Goal: Transaction & Acquisition: Purchase product/service

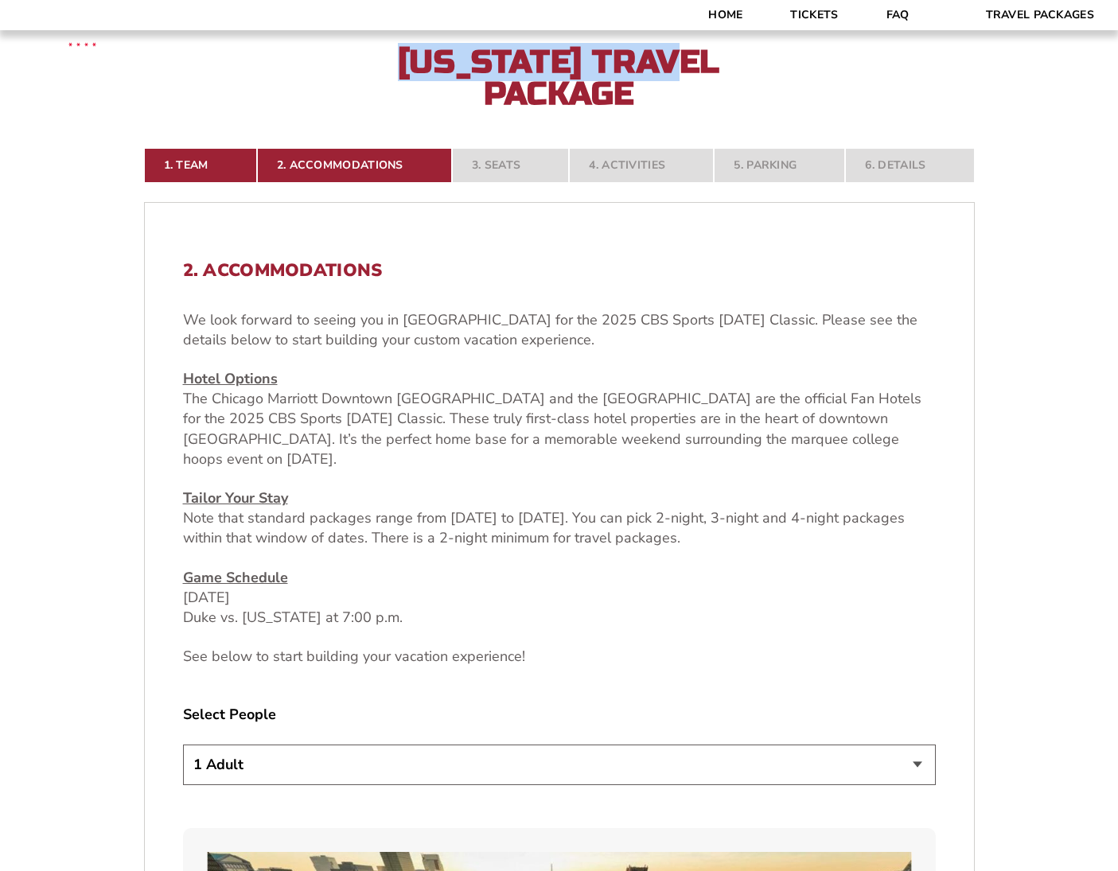
scroll to position [489, 0]
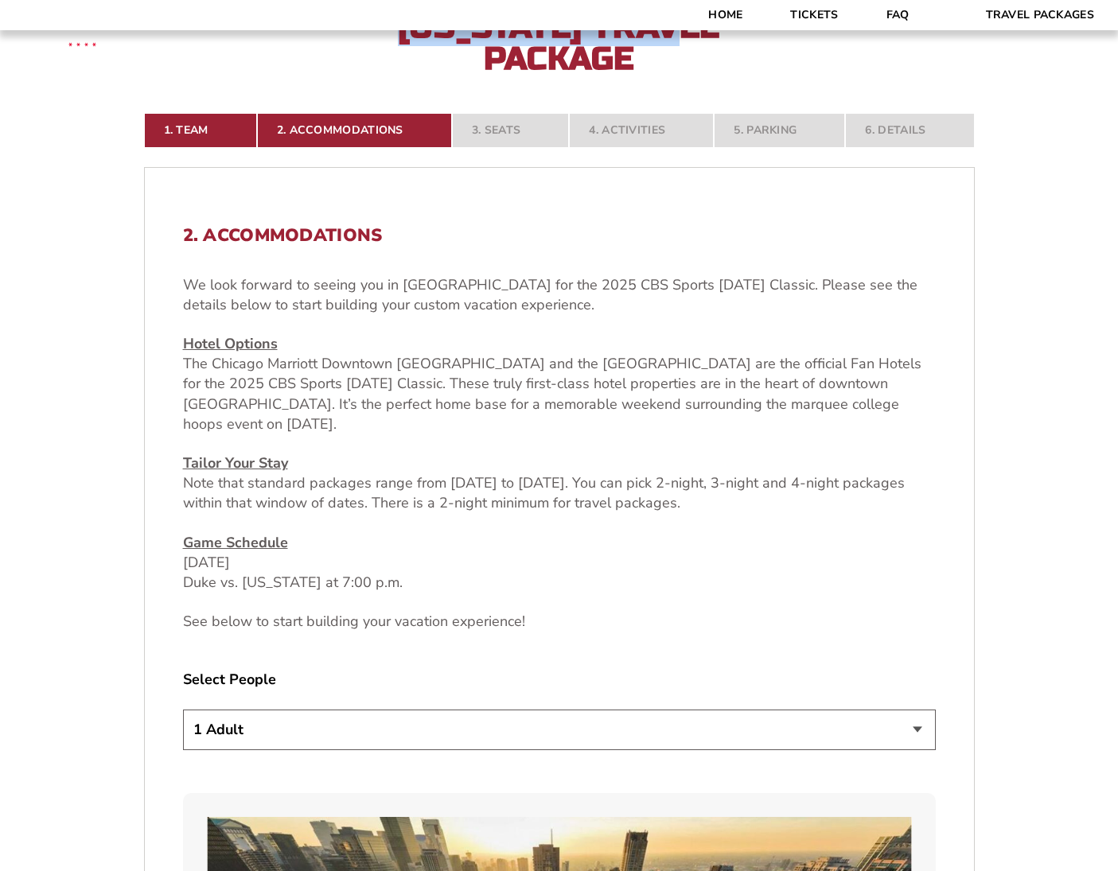
drag, startPoint x: 932, startPoint y: 509, endPoint x: 1130, endPoint y: 583, distance: 210.7
drag, startPoint x: 993, startPoint y: 613, endPoint x: 1039, endPoint y: 617, distance: 46.3
click at [231, 352] on u "Hotel Options" at bounding box center [230, 343] width 95 height 19
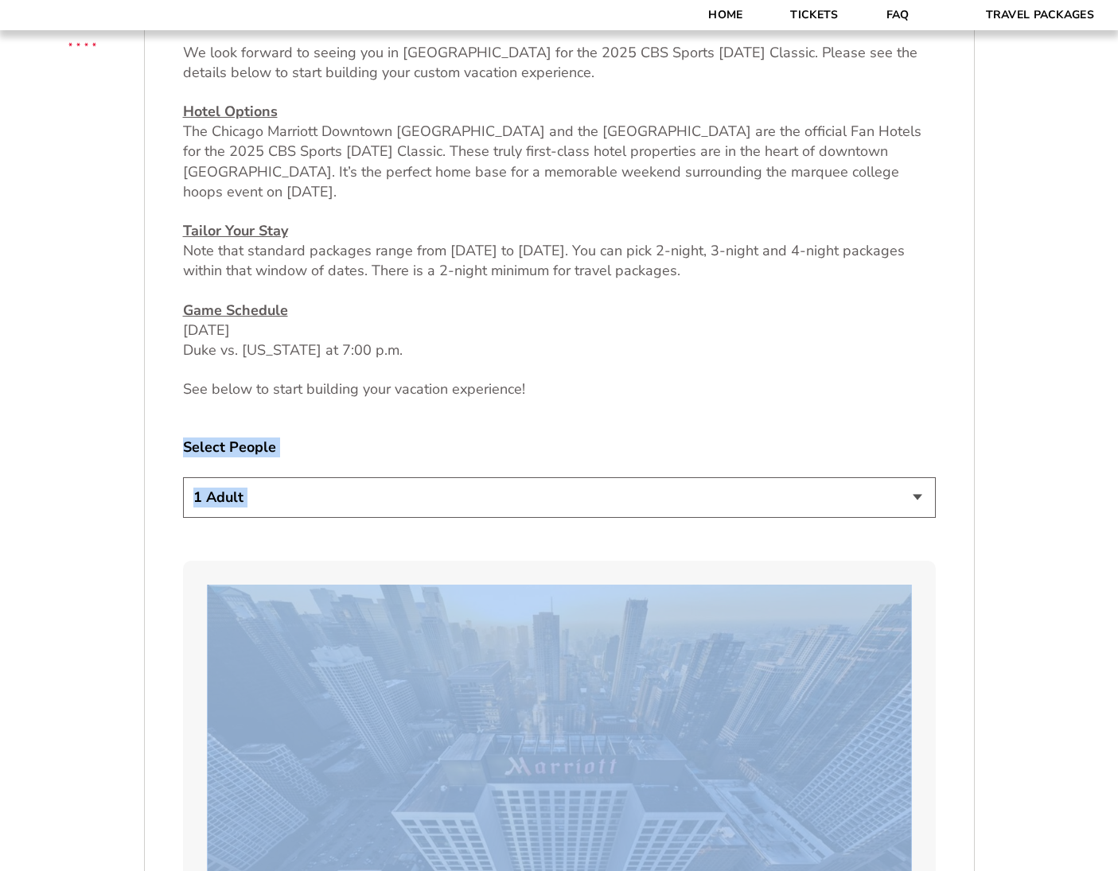
scroll to position [722, 0]
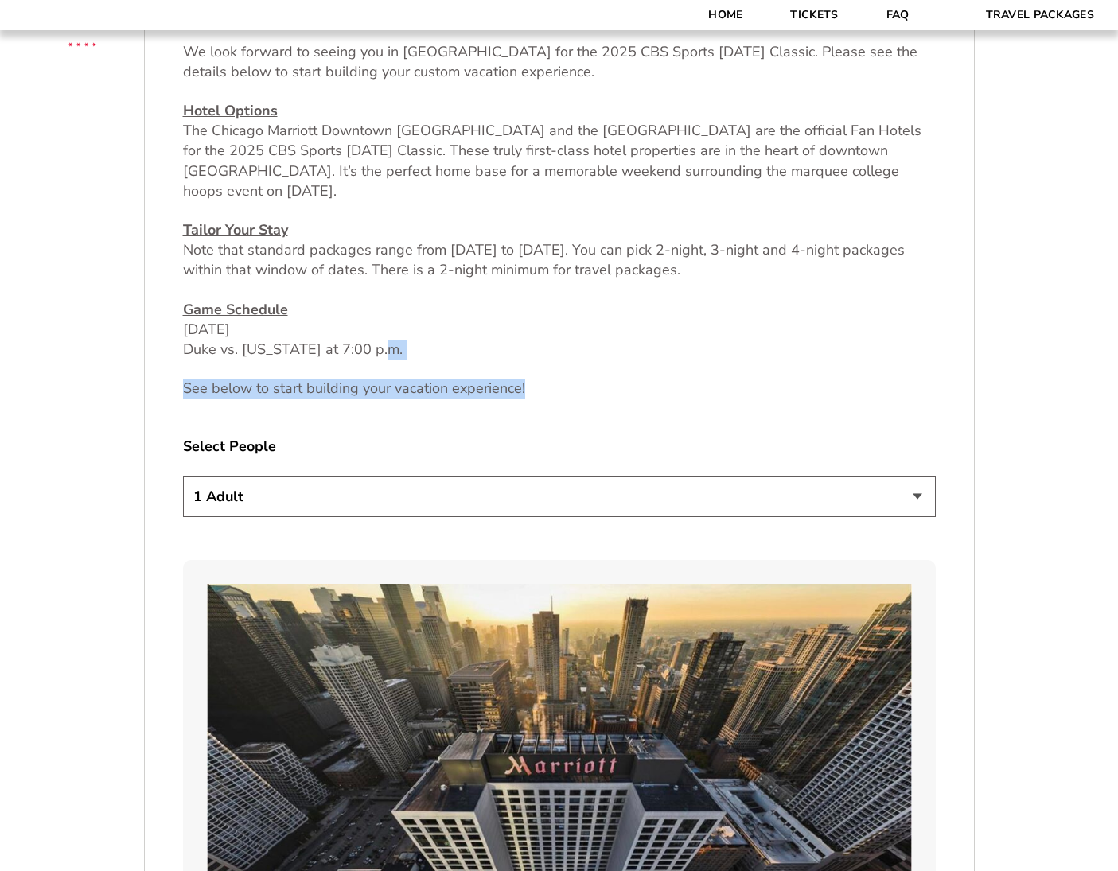
drag, startPoint x: 609, startPoint y: 620, endPoint x: 798, endPoint y: 349, distance: 329.8
click at [798, 349] on div "We look forward to seeing you in Chicago for the 2025 CBS Sports Thanksgiving C…" at bounding box center [559, 220] width 753 height 357
click at [728, 394] on p "See below to start building your vacation experience!" at bounding box center [559, 389] width 753 height 20
select select "4 Adults"
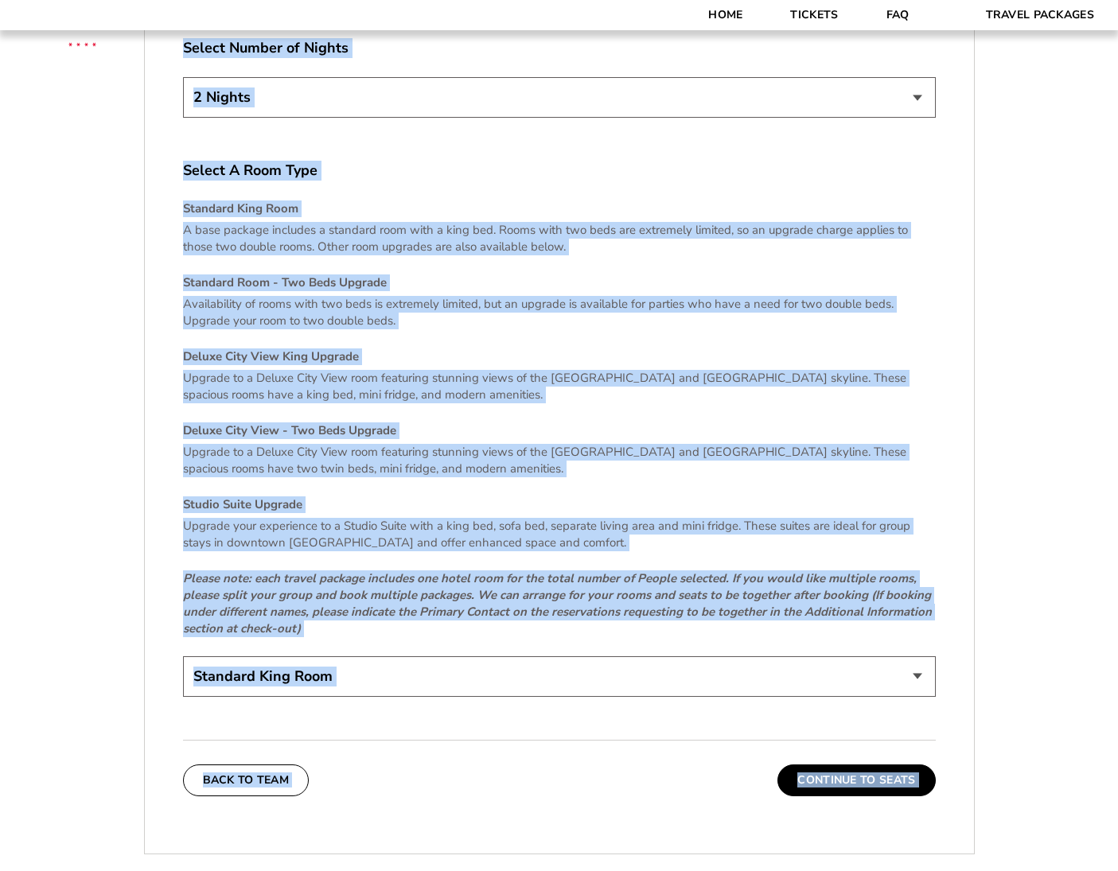
scroll to position [3222, 0]
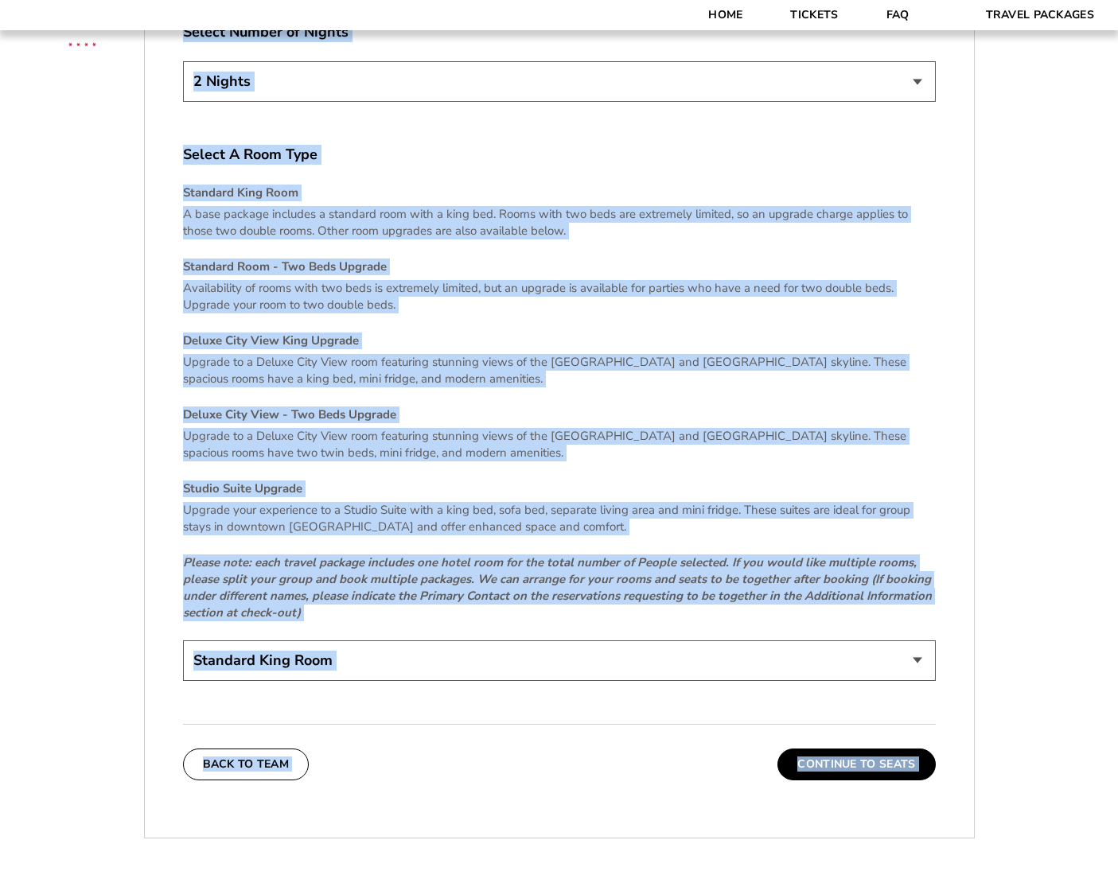
drag, startPoint x: 984, startPoint y: 509, endPoint x: 977, endPoint y: 858, distance: 348.6
select select "Standard Room - Two Beds Upgrade"
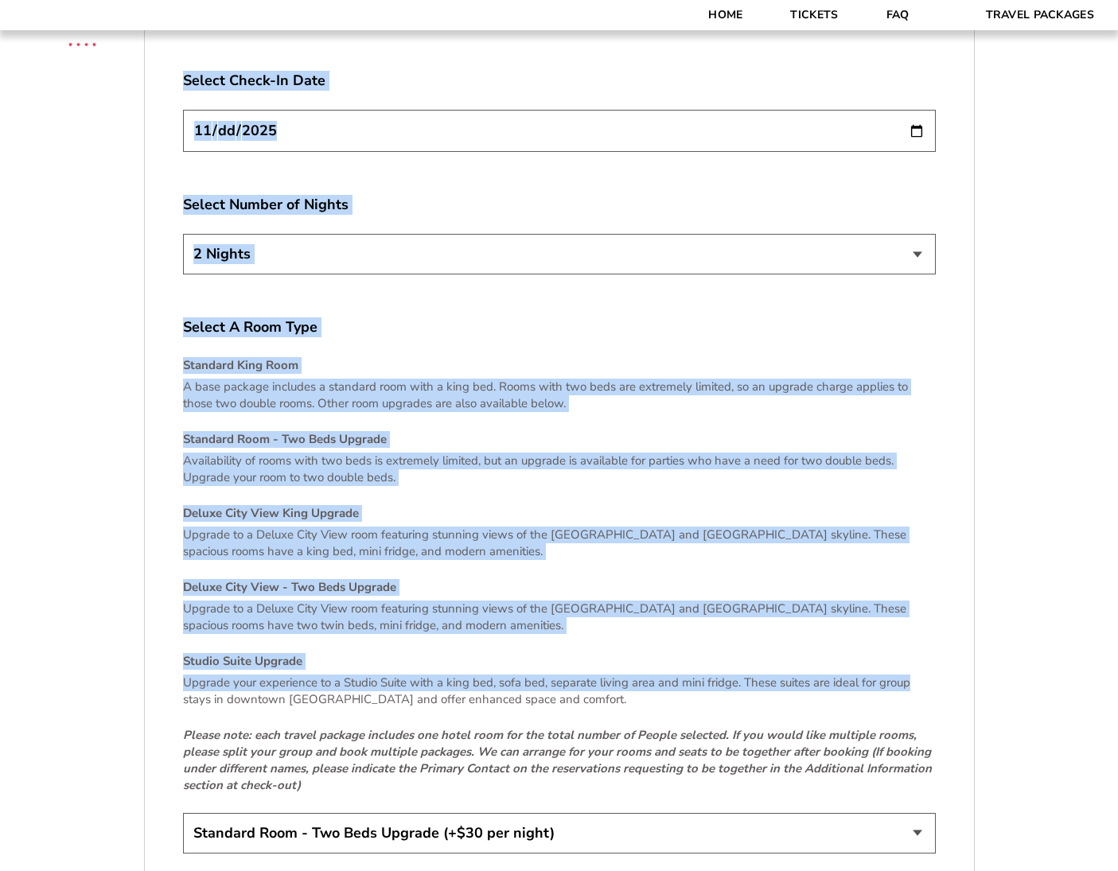
scroll to position [3072, 0]
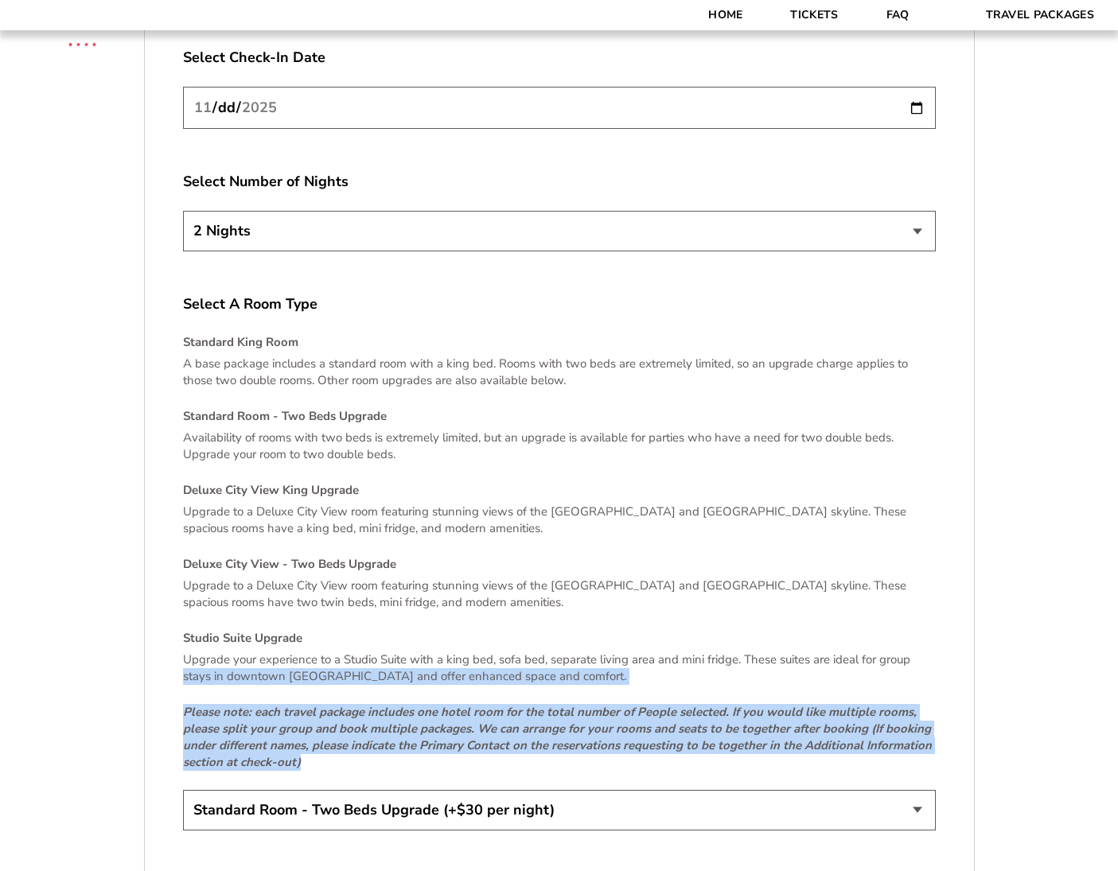
drag, startPoint x: 1057, startPoint y: 500, endPoint x: 1041, endPoint y: 705, distance: 205.9
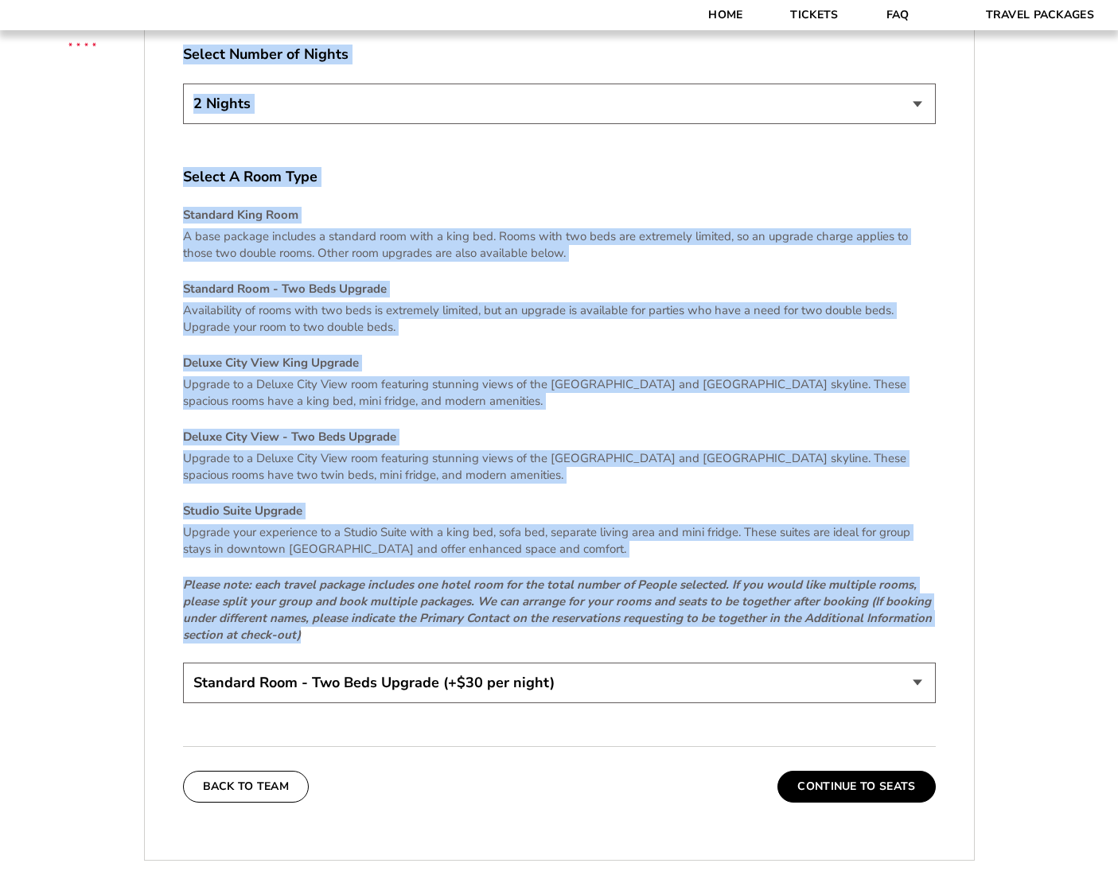
scroll to position [3273, 0]
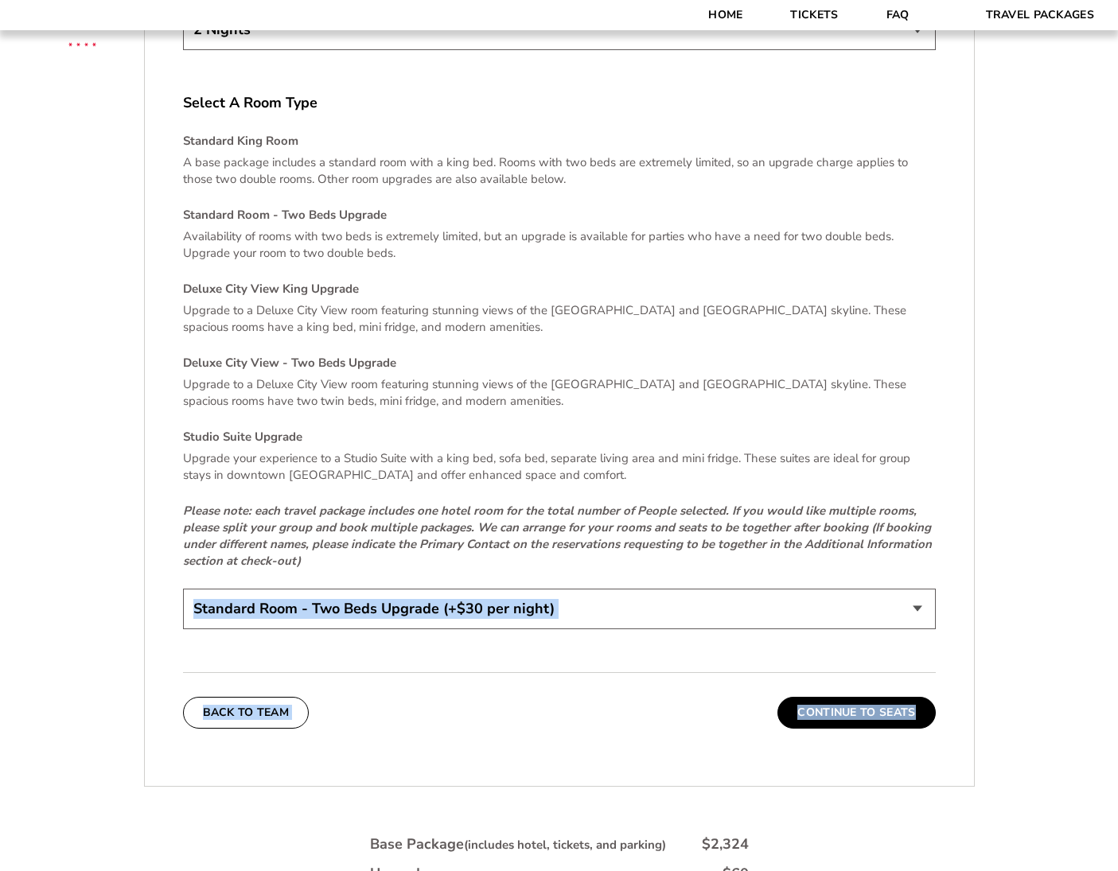
drag, startPoint x: 1029, startPoint y: 805, endPoint x: 1049, endPoint y: 701, distance: 106.1
click at [562, 706] on div "Back To Team Continue To Seats" at bounding box center [559, 700] width 753 height 56
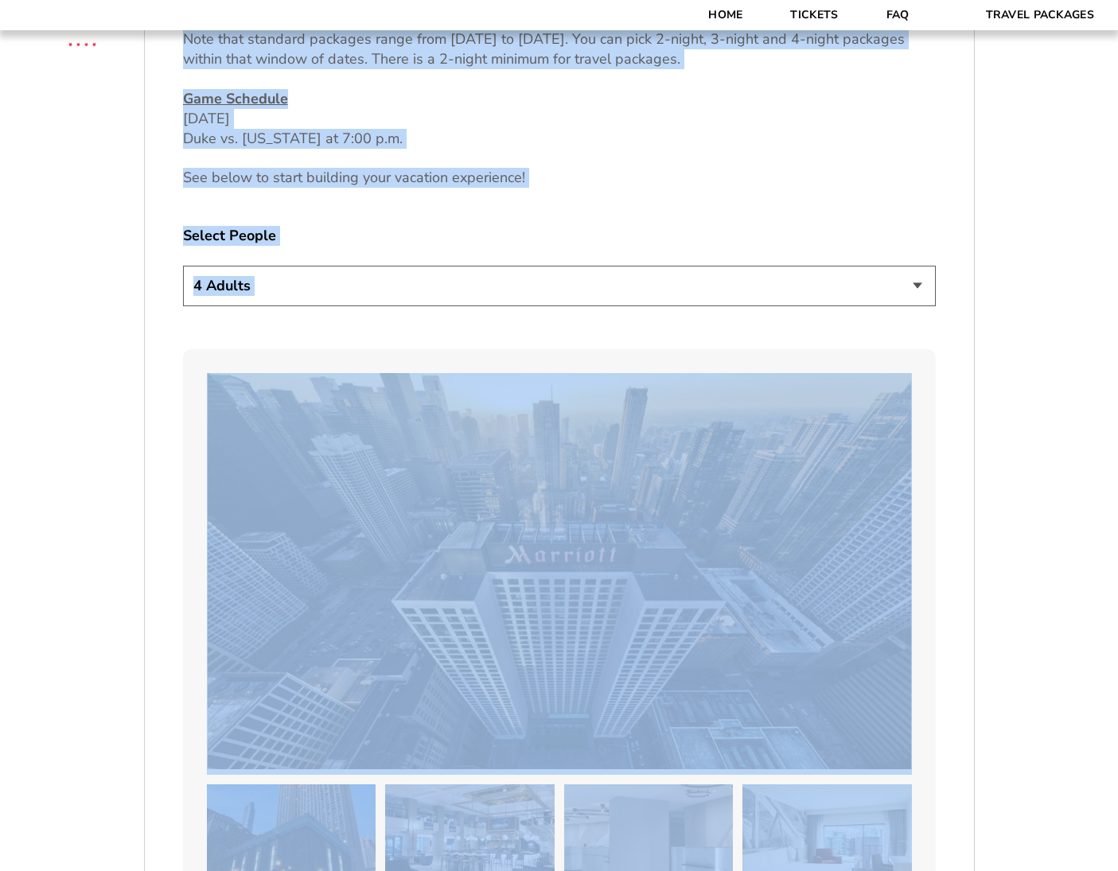
scroll to position [497, 0]
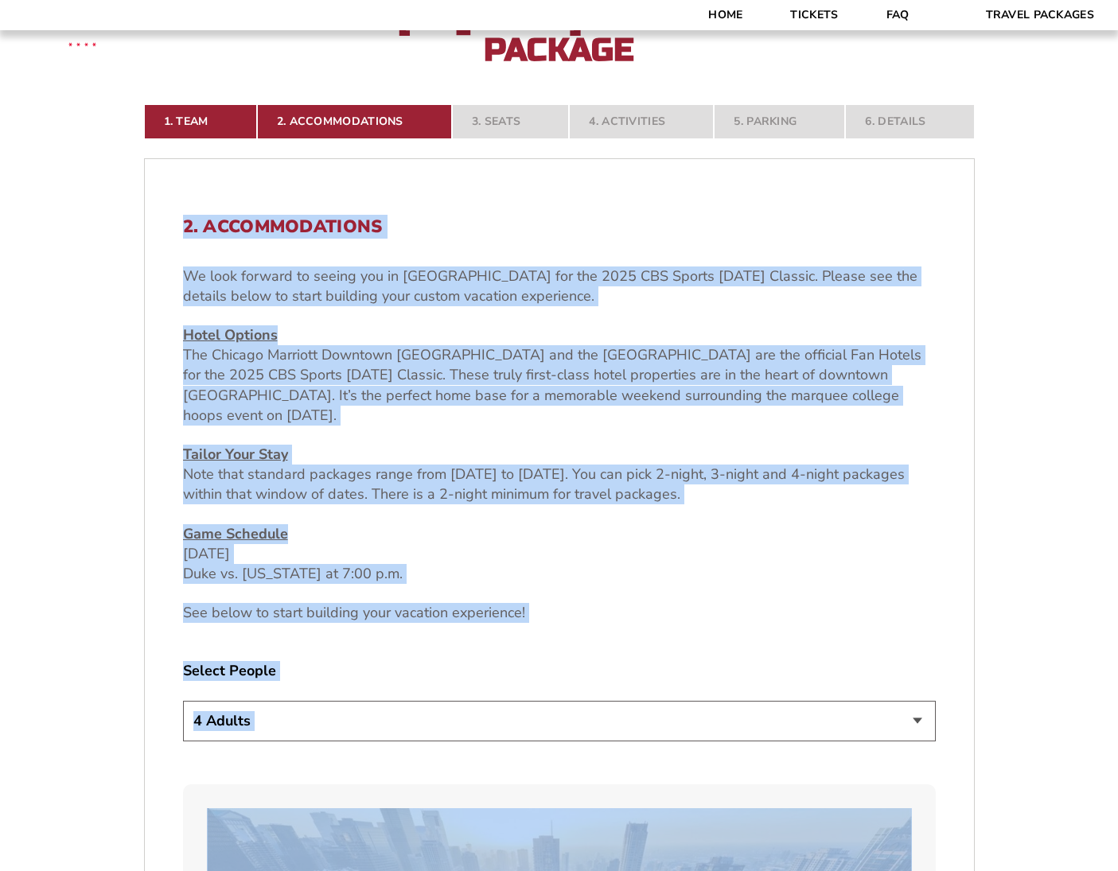
drag, startPoint x: 1010, startPoint y: 563, endPoint x: 987, endPoint y: 130, distance: 433.4
select select "2 Adults"
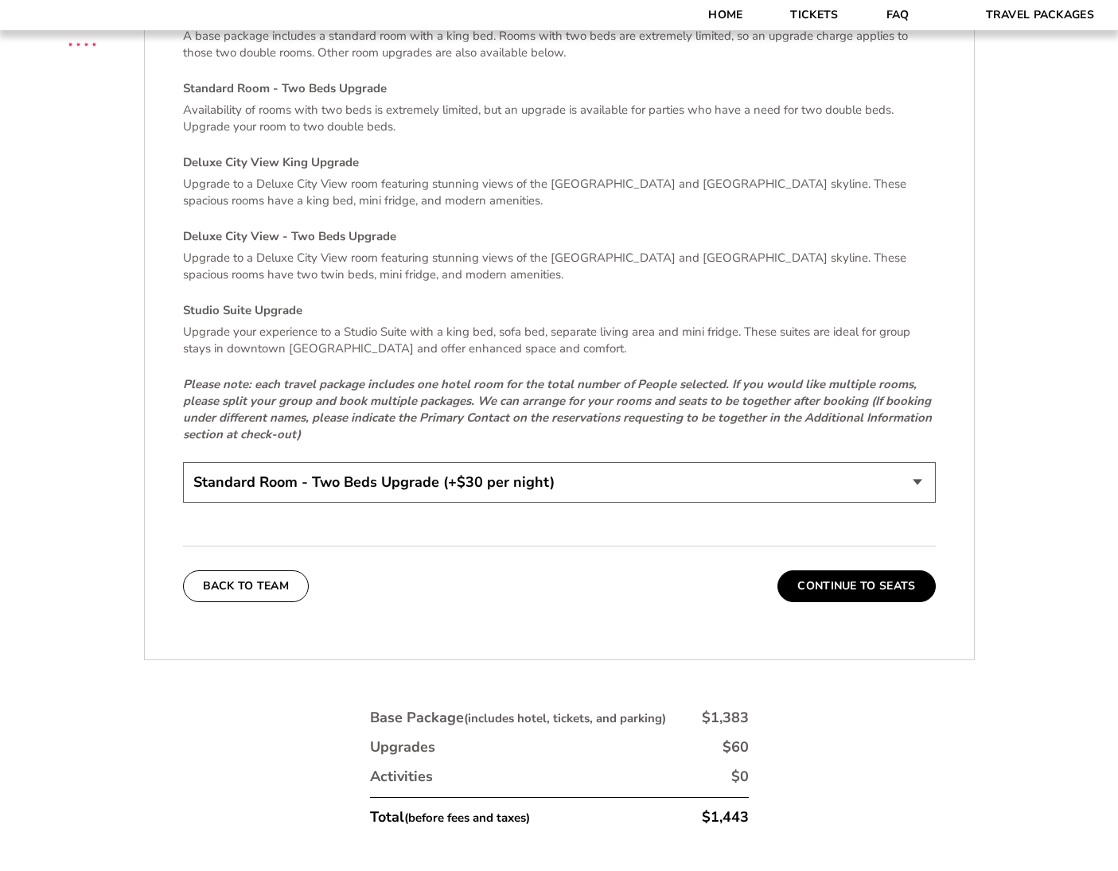
drag, startPoint x: 1026, startPoint y: 594, endPoint x: 975, endPoint y: 880, distance: 290.9
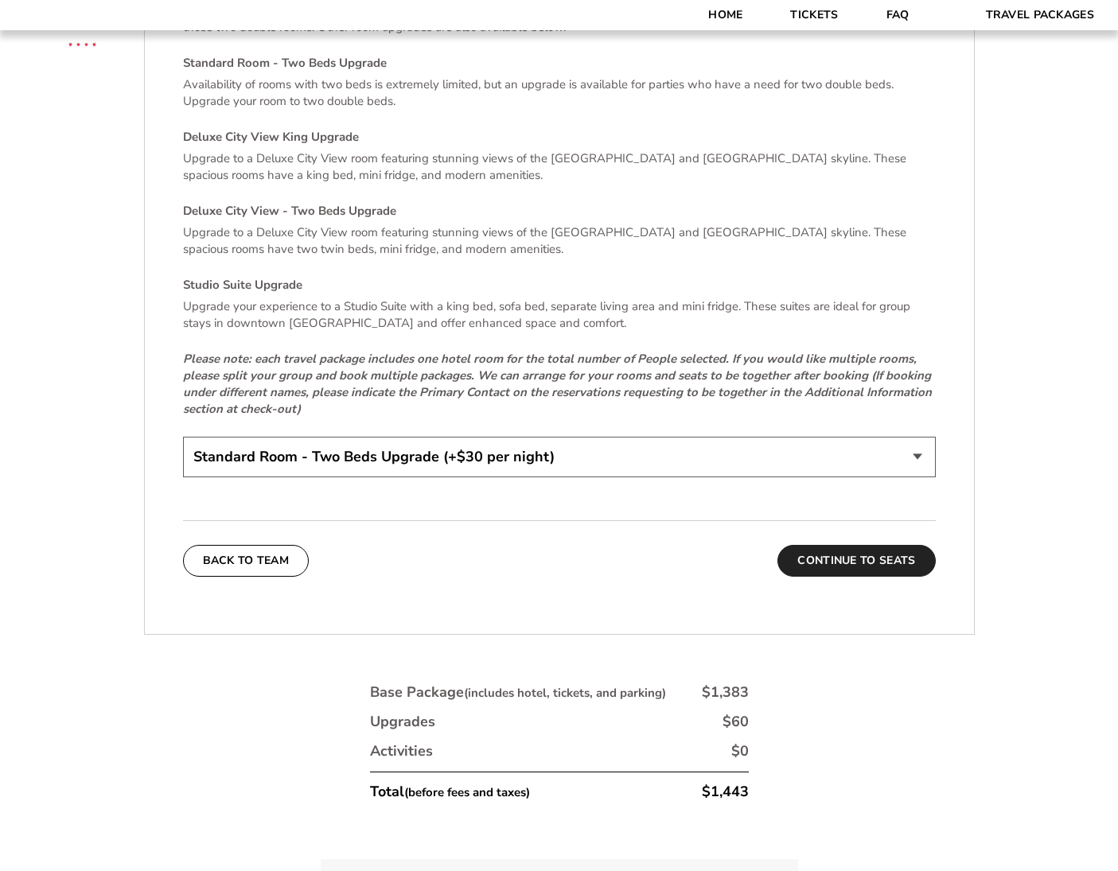
click at [826, 545] on button "Continue To Seats" at bounding box center [856, 561] width 158 height 32
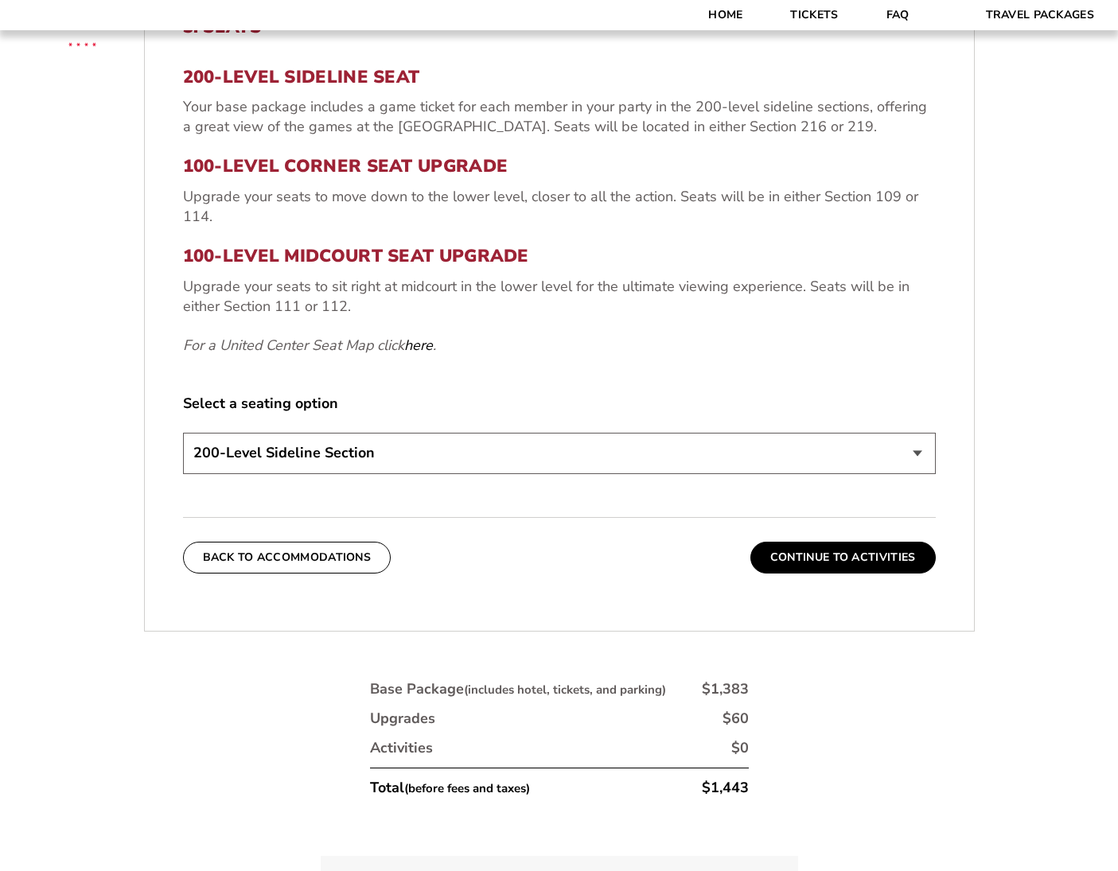
scroll to position [555, 0]
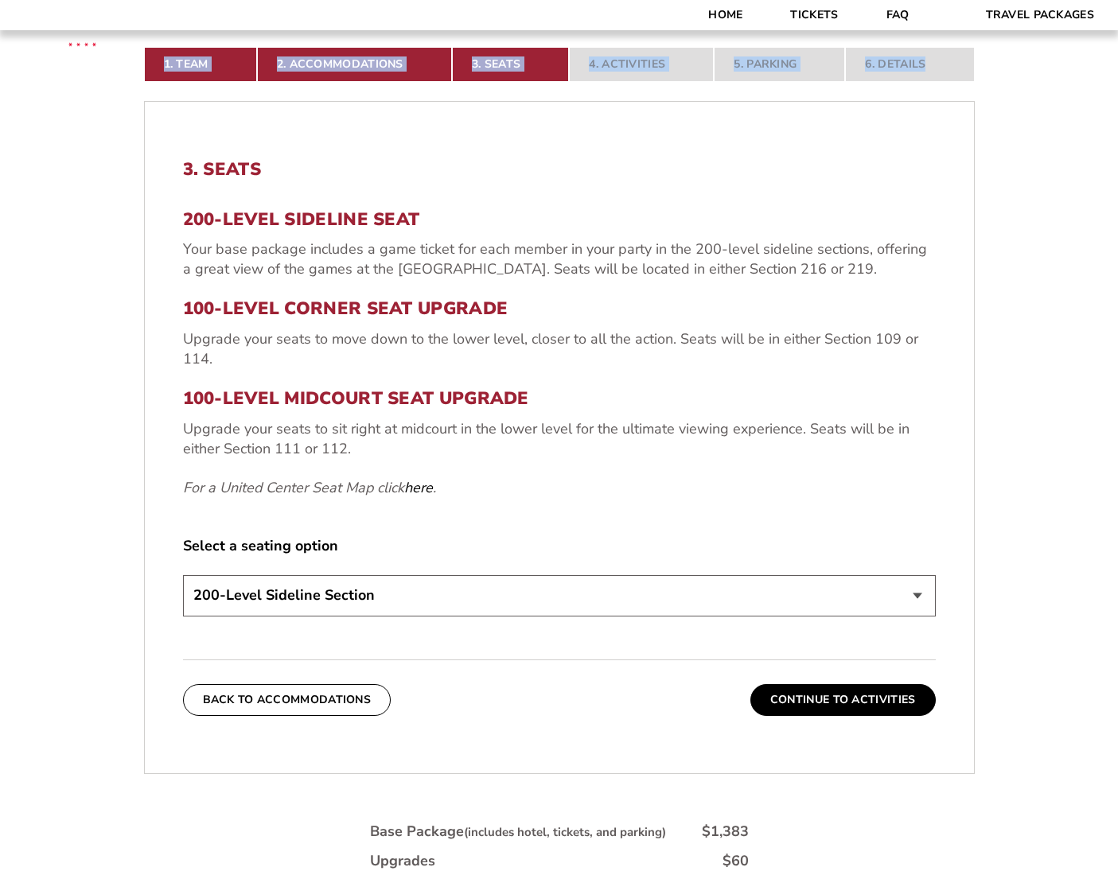
select select "100-Level Corner Seat Upgrade"
click at [860, 689] on button "Continue To Activities" at bounding box center [842, 700] width 185 height 32
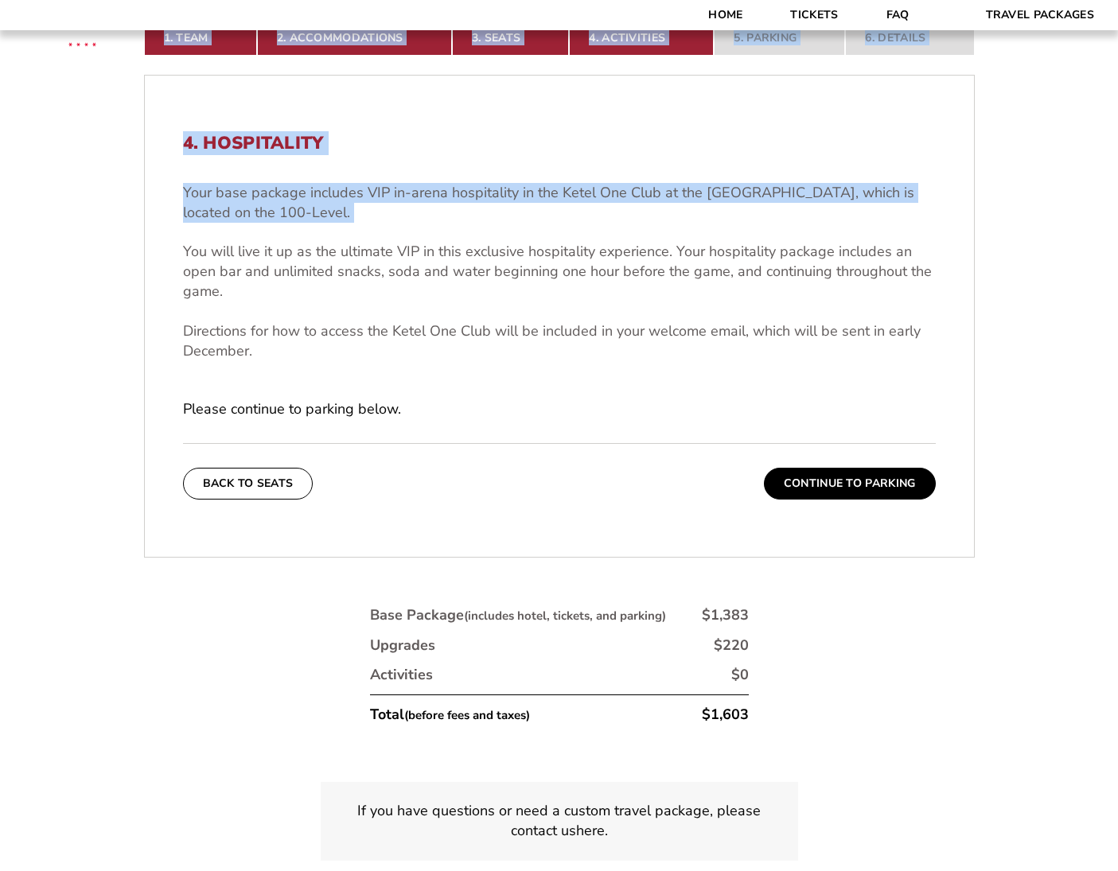
scroll to position [604, 0]
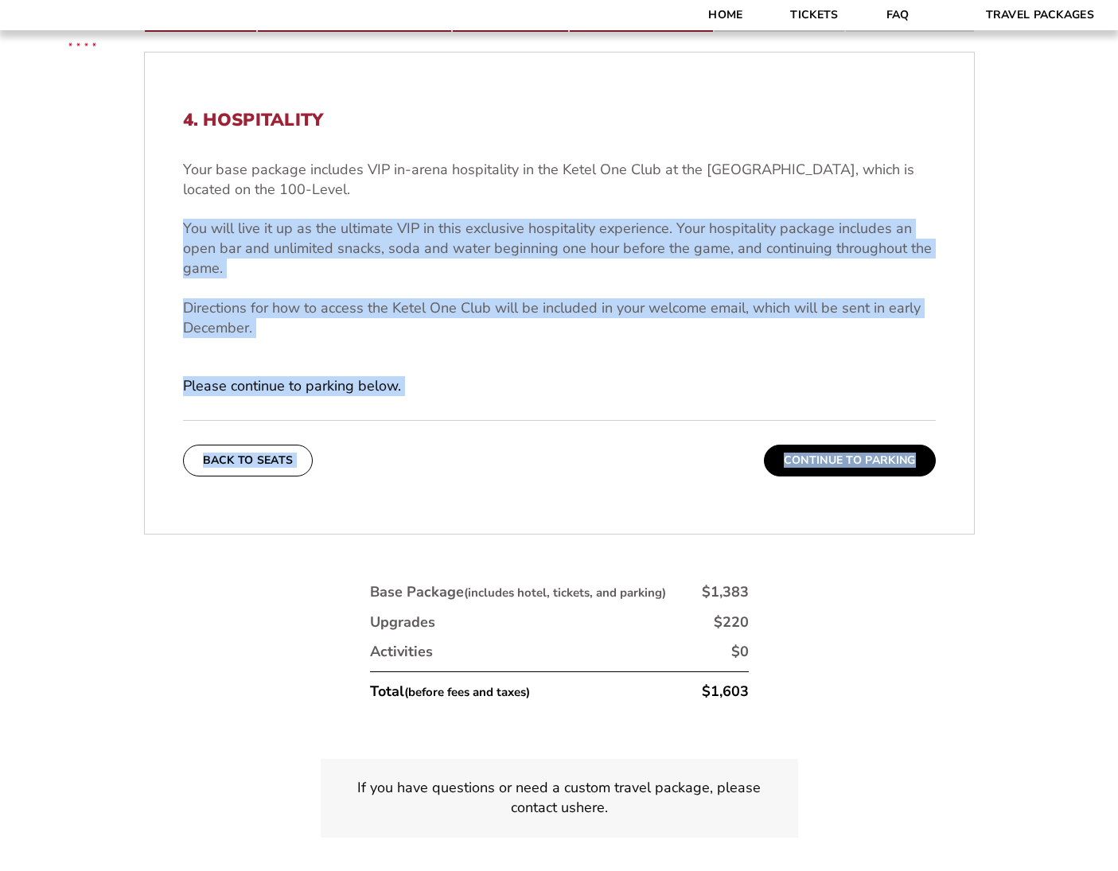
drag, startPoint x: 173, startPoint y: 399, endPoint x: 1002, endPoint y: 524, distance: 839.2
click at [1002, 524] on div "1. Team 2. Accommodations 3. Seats 4. Activities 5. Parking 6. Details 1. Team …" at bounding box center [559, 436] width 907 height 954
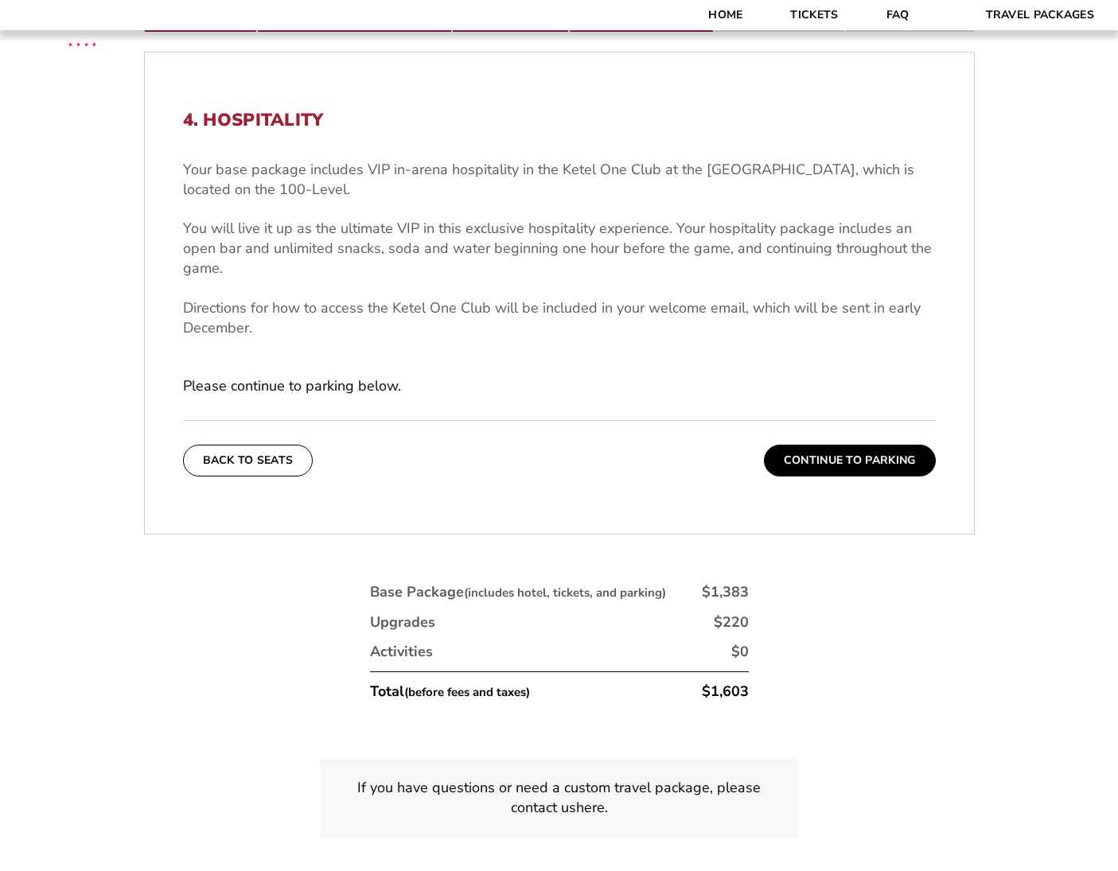
click at [997, 532] on div "1. Team 2. Accommodations 3. Seats 4. Activities 5. Parking 6. Details 1. Team …" at bounding box center [559, 436] width 907 height 954
click at [867, 455] on button "Continue To Parking" at bounding box center [850, 461] width 172 height 32
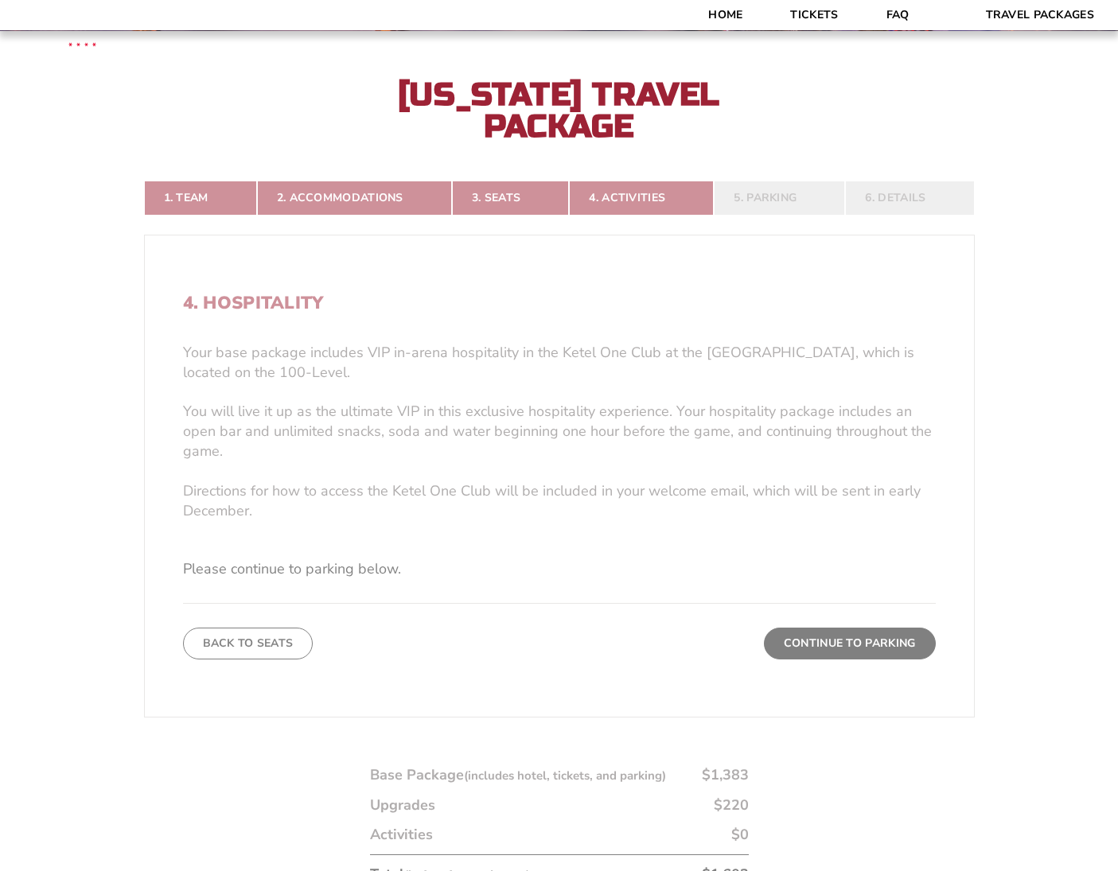
scroll to position [412, 0]
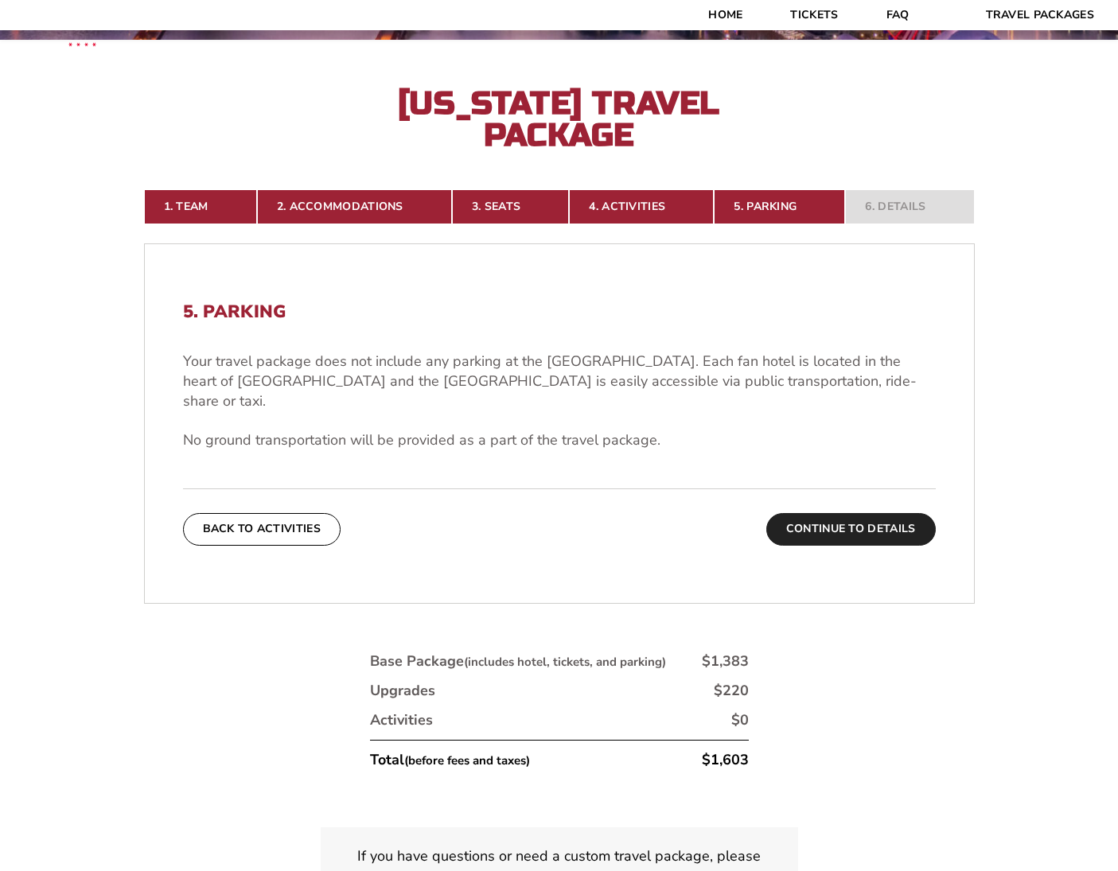
click at [826, 513] on button "Continue To Details" at bounding box center [850, 529] width 169 height 32
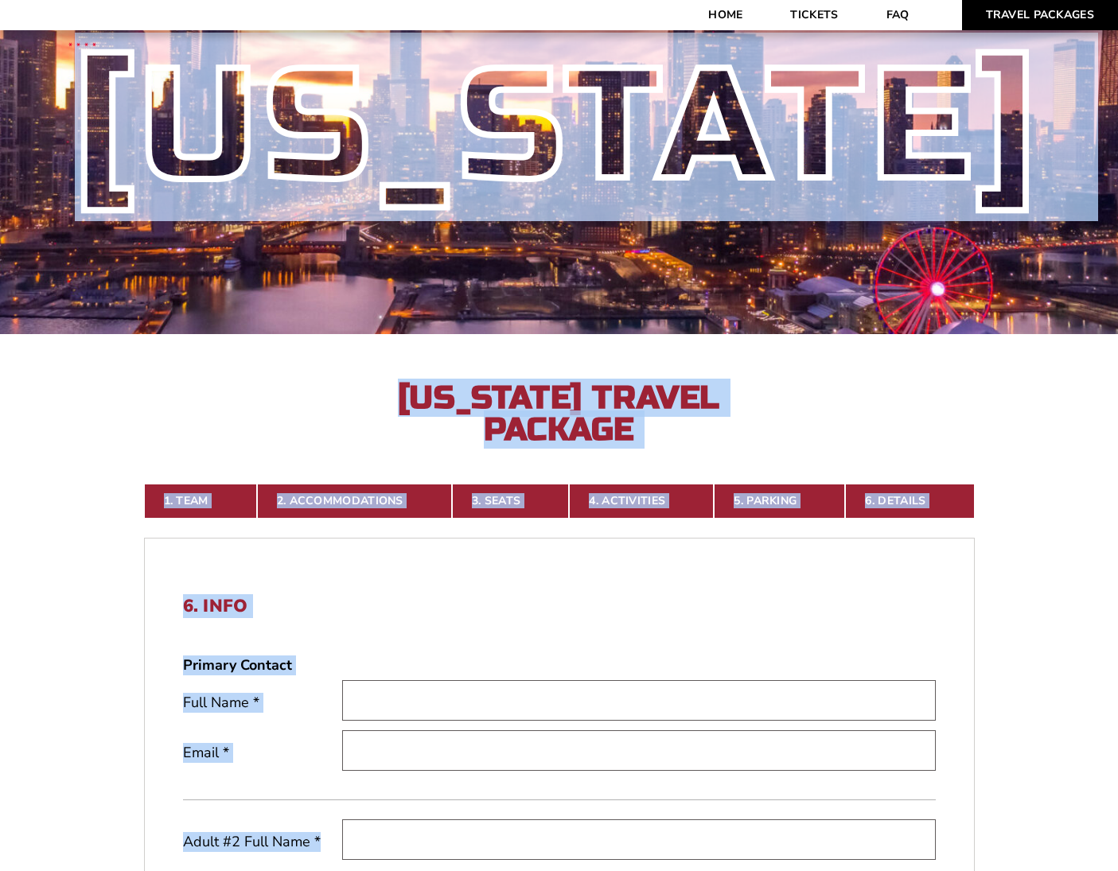
scroll to position [0, 0]
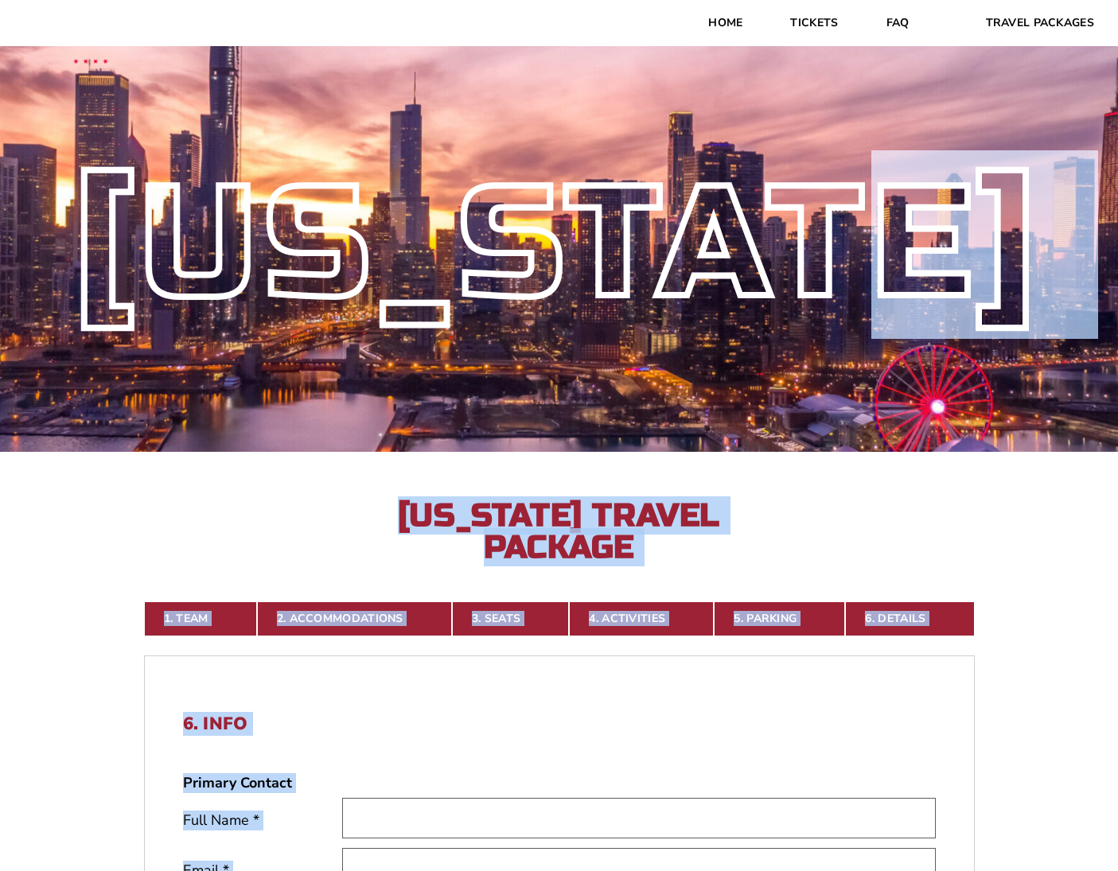
drag, startPoint x: 1069, startPoint y: 594, endPoint x: 976, endPoint y: 301, distance: 307.0
click at [976, 301] on form "Arkansas Arkansas Travel Package Duke Duke Travel Package 1. Team 2. Accommodat…" at bounding box center [559, 762] width 1118 height 1524
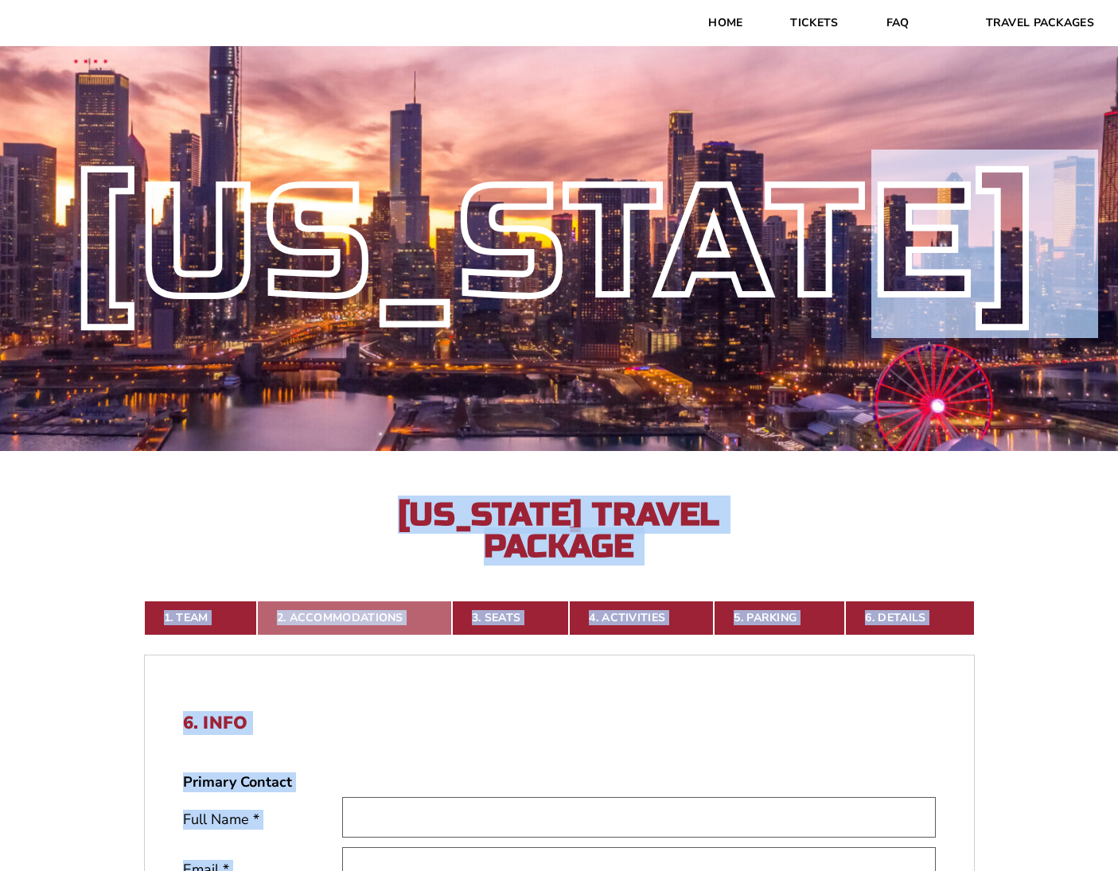
click at [344, 618] on link "2. Accommodations" at bounding box center [354, 618] width 195 height 35
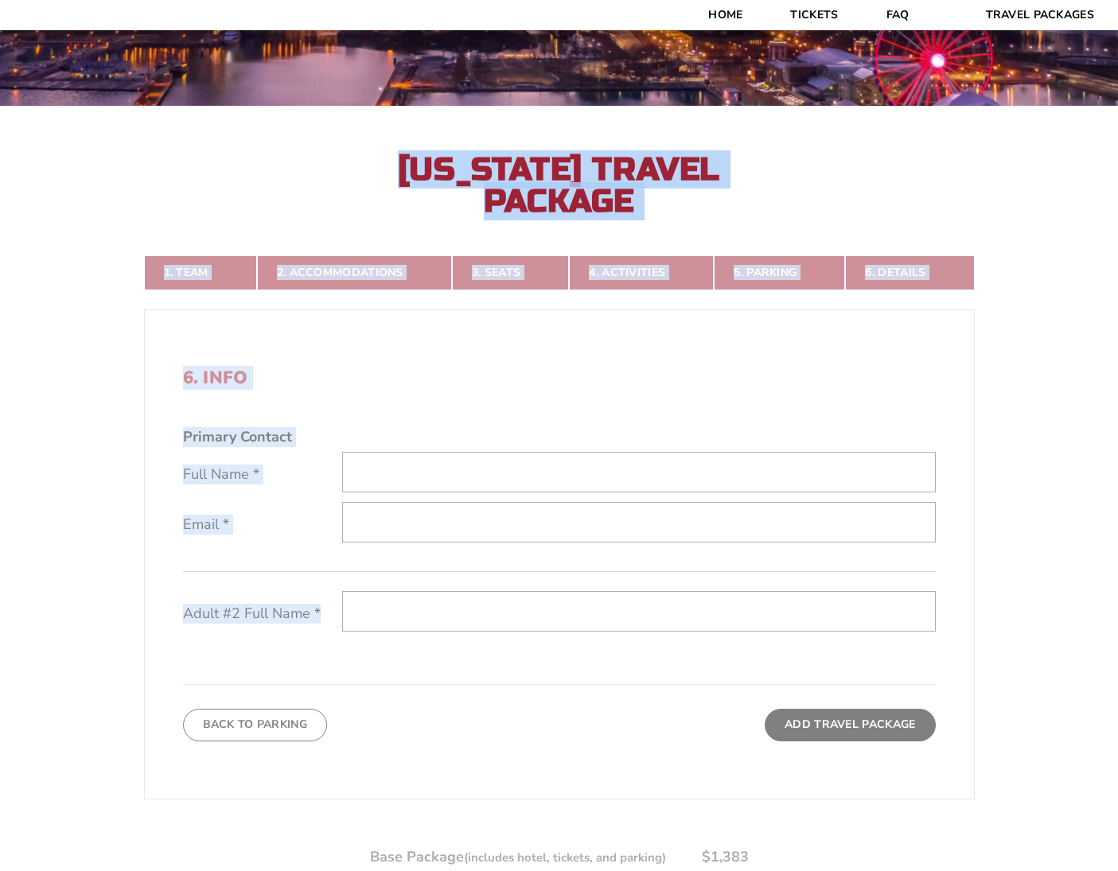
scroll to position [412, 0]
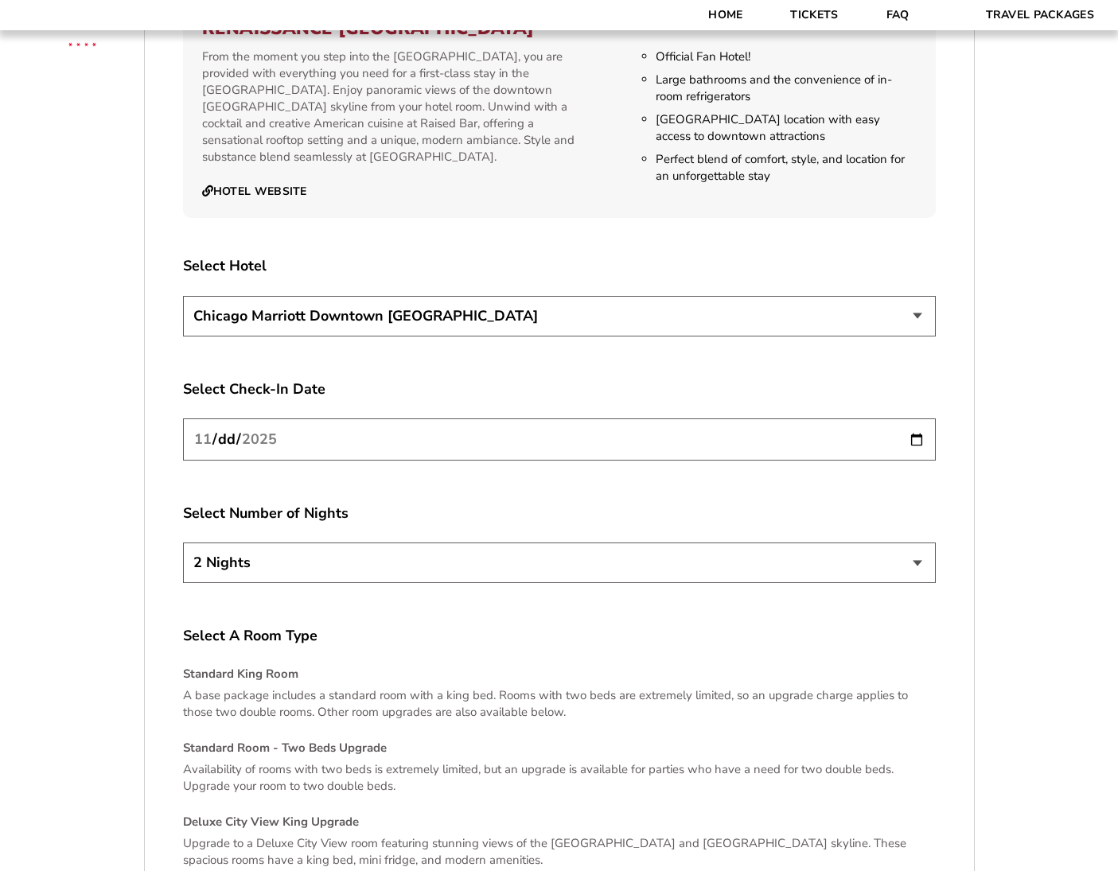
scroll to position [2742, 0]
click at [309, 417] on input "2025-11-26" at bounding box center [559, 438] width 753 height 42
select select "3 Nights"
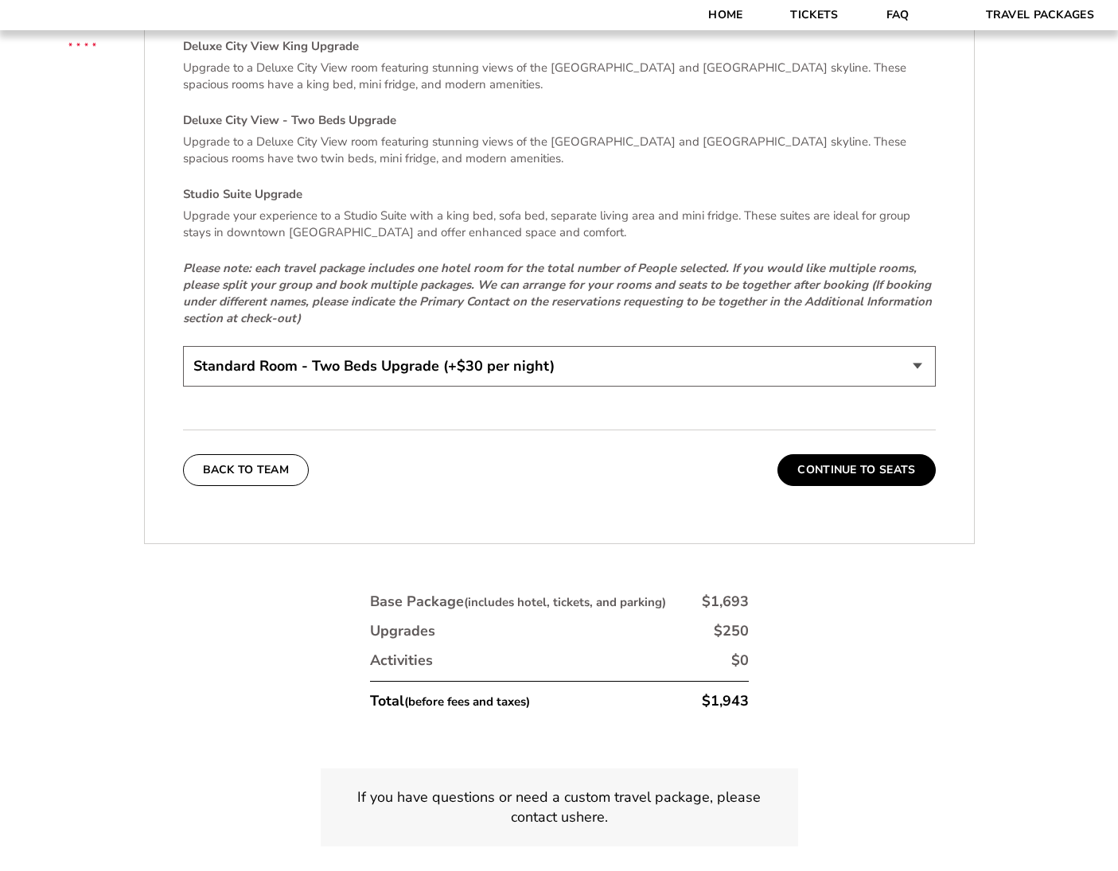
scroll to position [3521, 0]
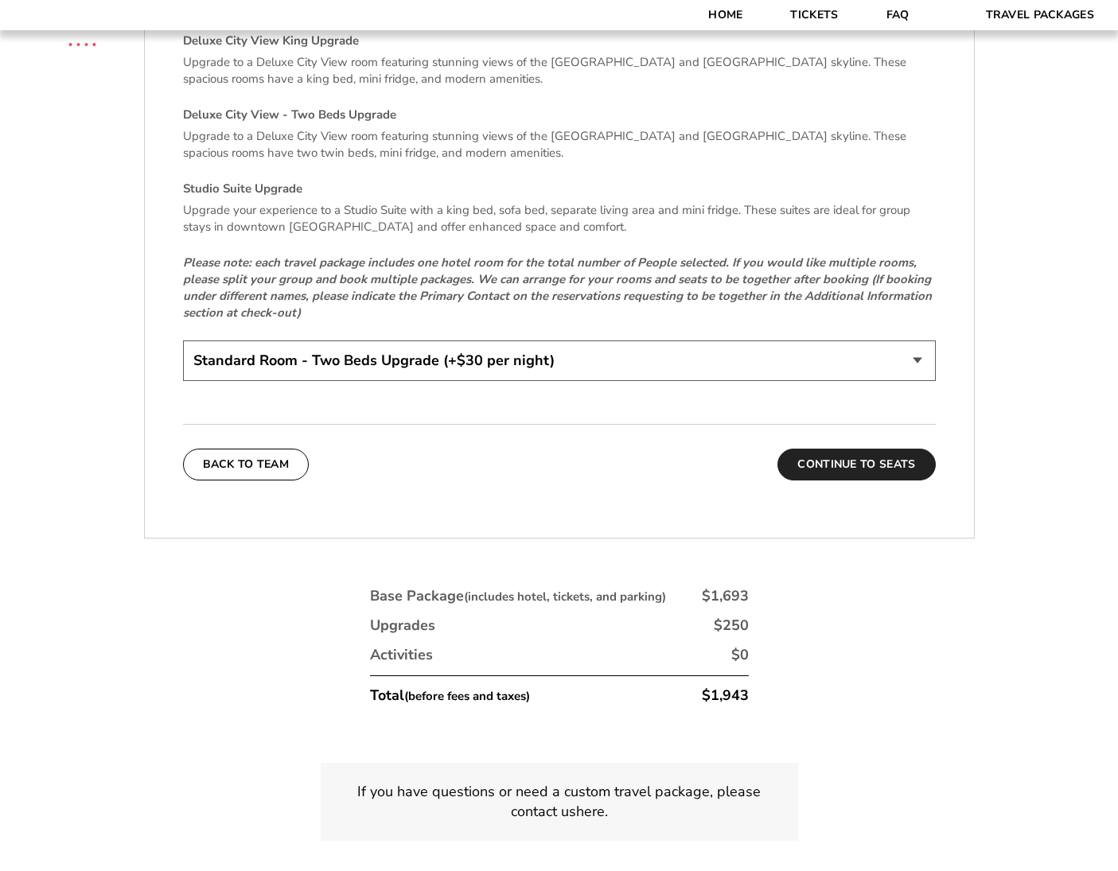
click at [847, 449] on button "Continue To Seats" at bounding box center [856, 465] width 158 height 32
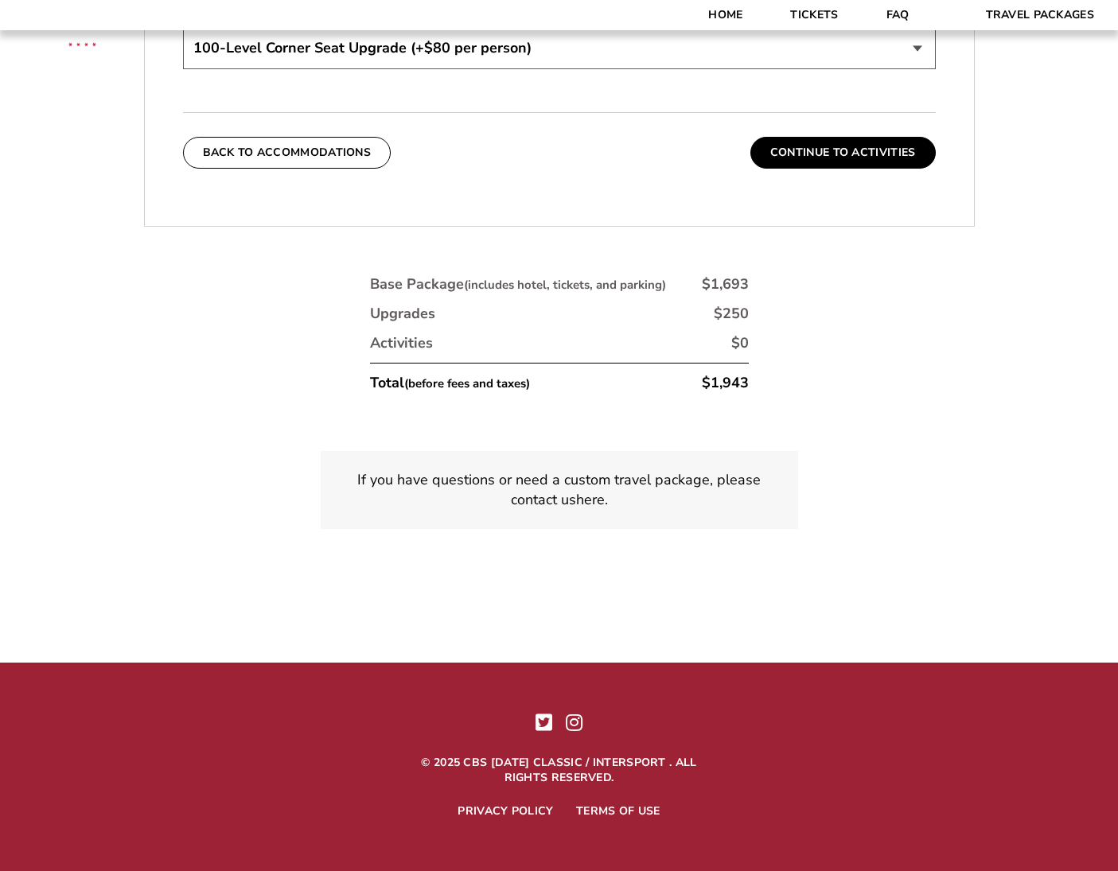
scroll to position [724, 0]
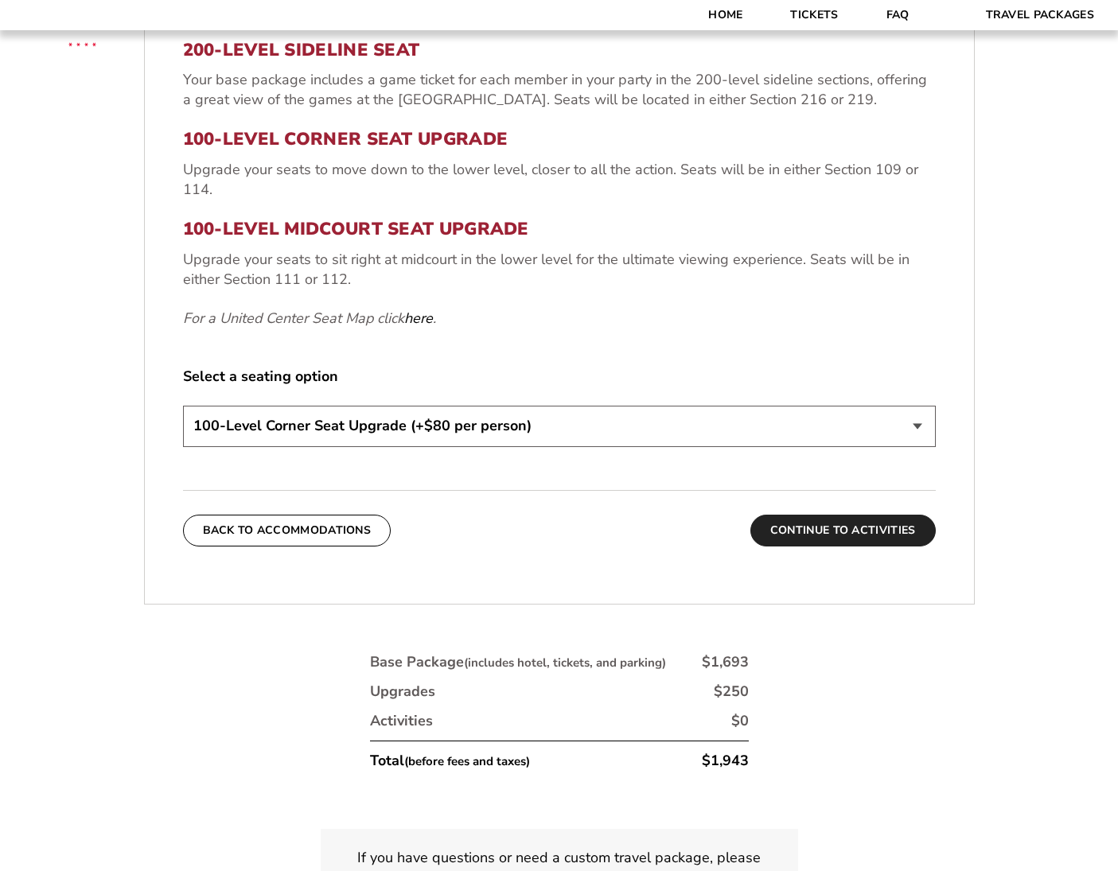
click at [780, 528] on button "Continue To Activities" at bounding box center [842, 531] width 185 height 32
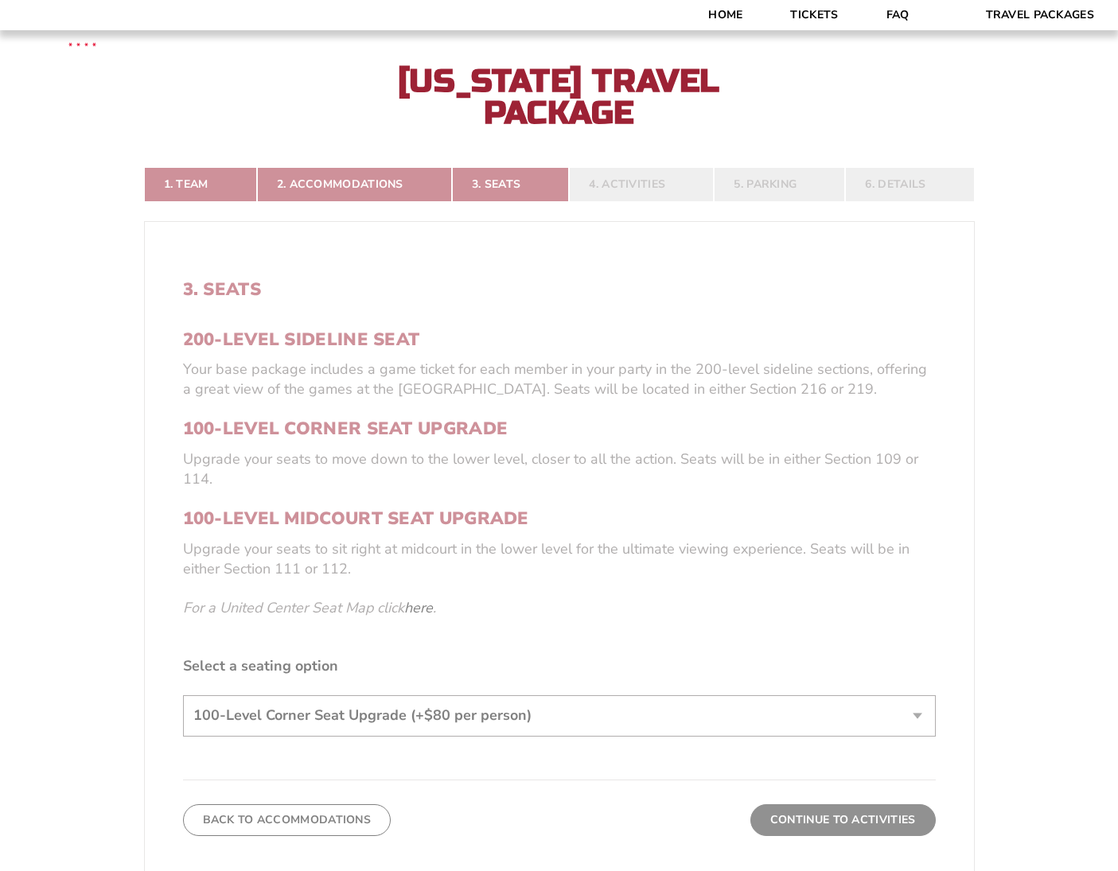
scroll to position [412, 0]
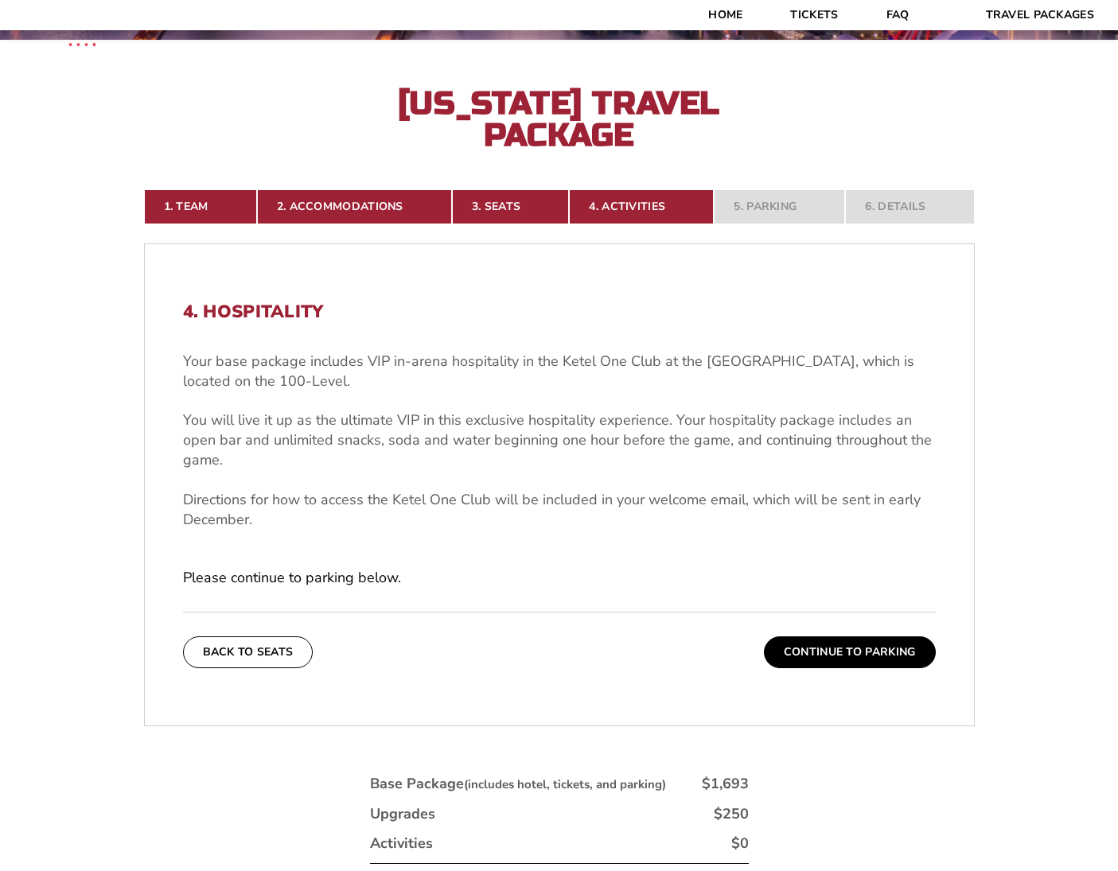
click at [874, 654] on button "Continue To Parking" at bounding box center [850, 653] width 172 height 32
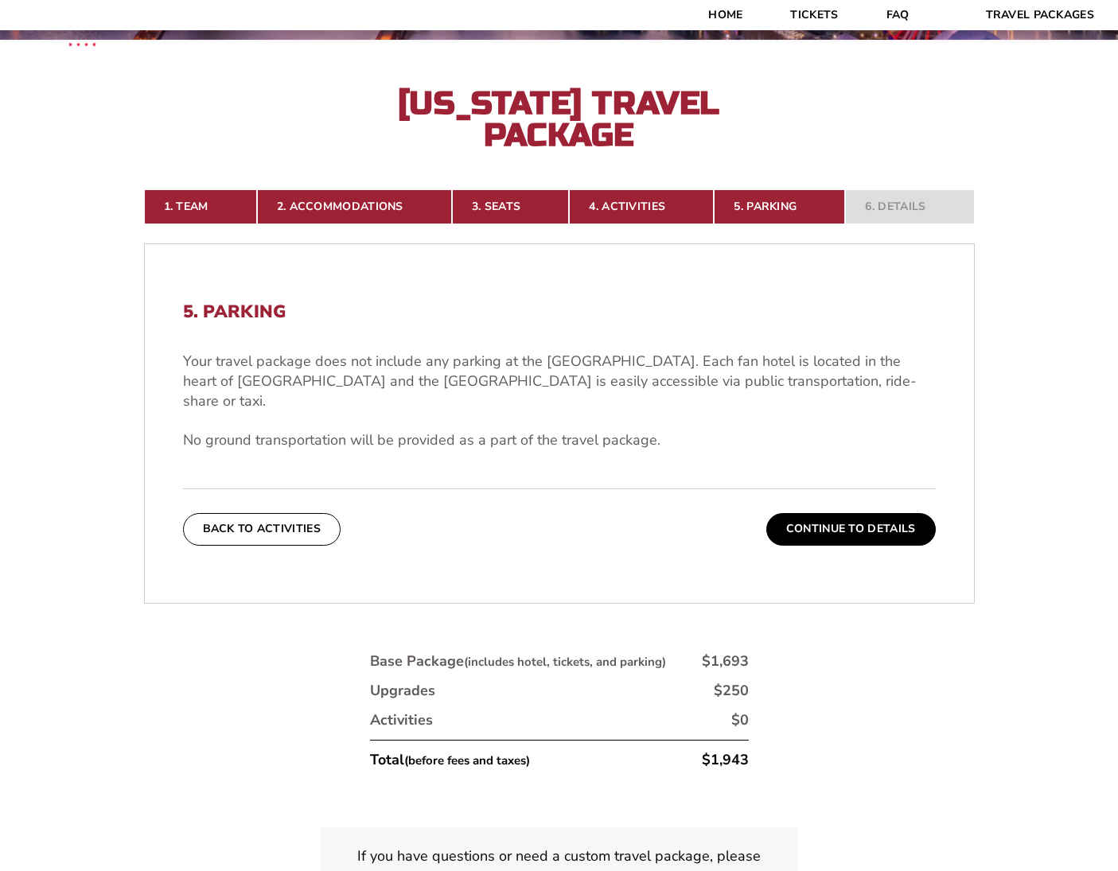
click at [822, 513] on button "Continue To Details" at bounding box center [850, 529] width 169 height 32
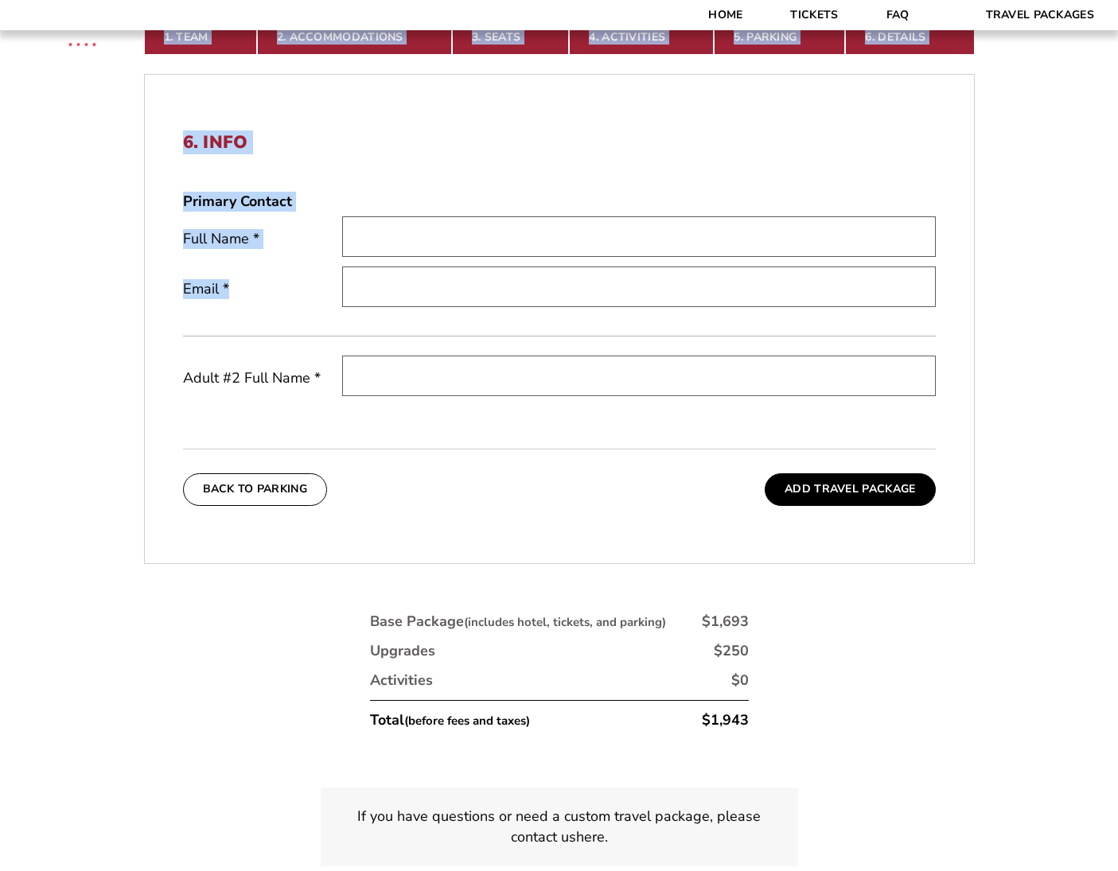
scroll to position [607, 0]
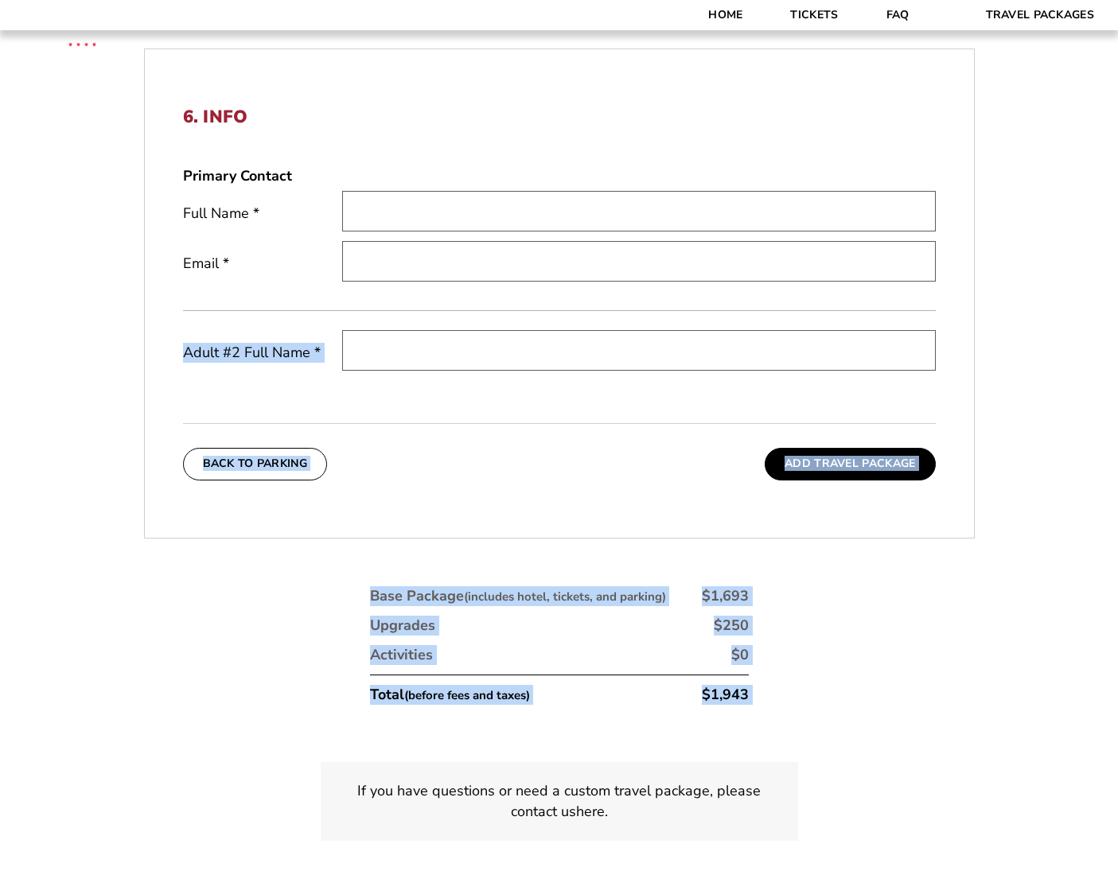
drag, startPoint x: 1053, startPoint y: 504, endPoint x: 1057, endPoint y: 761, distance: 256.2
click at [1057, 761] on form "Arkansas Arkansas Travel Package Duke Duke Travel Package 1. Team 2. Accommodat…" at bounding box center [559, 155] width 1118 height 1524
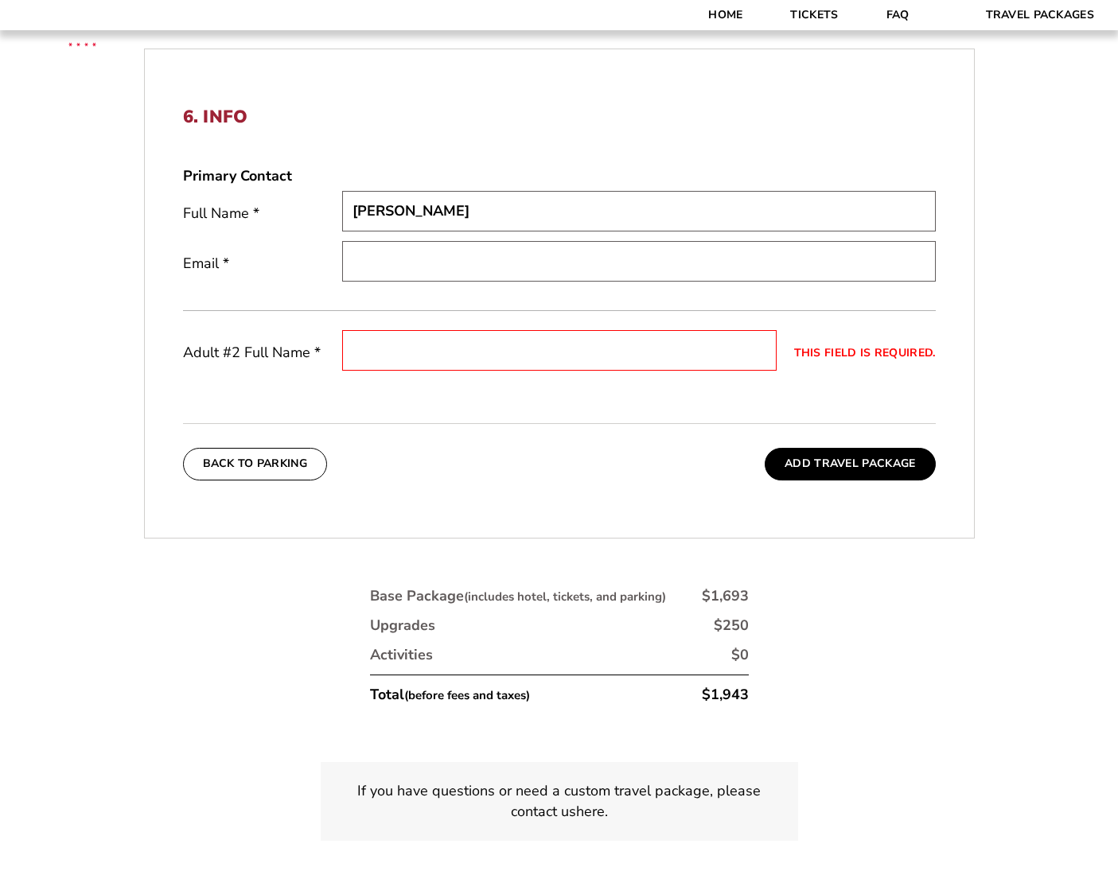
drag, startPoint x: 404, startPoint y: 210, endPoint x: 195, endPoint y: 197, distance: 209.6
click at [195, 197] on div "Full Name * Deborah Riordan" at bounding box center [559, 213] width 753 height 45
drag, startPoint x: 409, startPoint y: 207, endPoint x: 225, endPoint y: 206, distance: 183.8
click at [225, 206] on div "Full Name * Deborah Riordan" at bounding box center [559, 213] width 753 height 45
drag, startPoint x: 441, startPoint y: 210, endPoint x: 390, endPoint y: 210, distance: 50.9
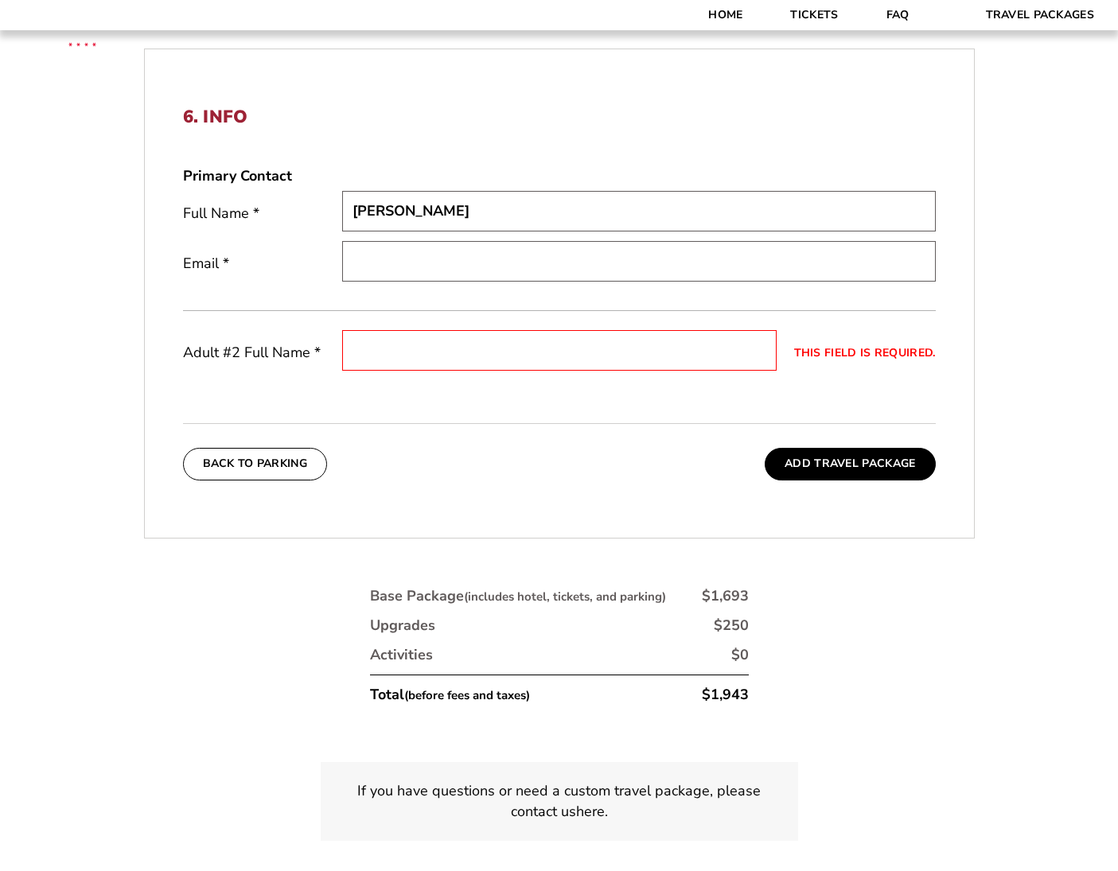
click at [390, 210] on input "GaryDeborah Riordan" at bounding box center [639, 211] width 594 height 41
click at [412, 212] on input "Gareborah Riordan" at bounding box center [639, 211] width 594 height 41
click at [423, 210] on input "Gareborah Riordan" at bounding box center [639, 211] width 594 height 41
type input "Gary Riordan"
click at [373, 343] on input "This field is required." at bounding box center [559, 350] width 434 height 41
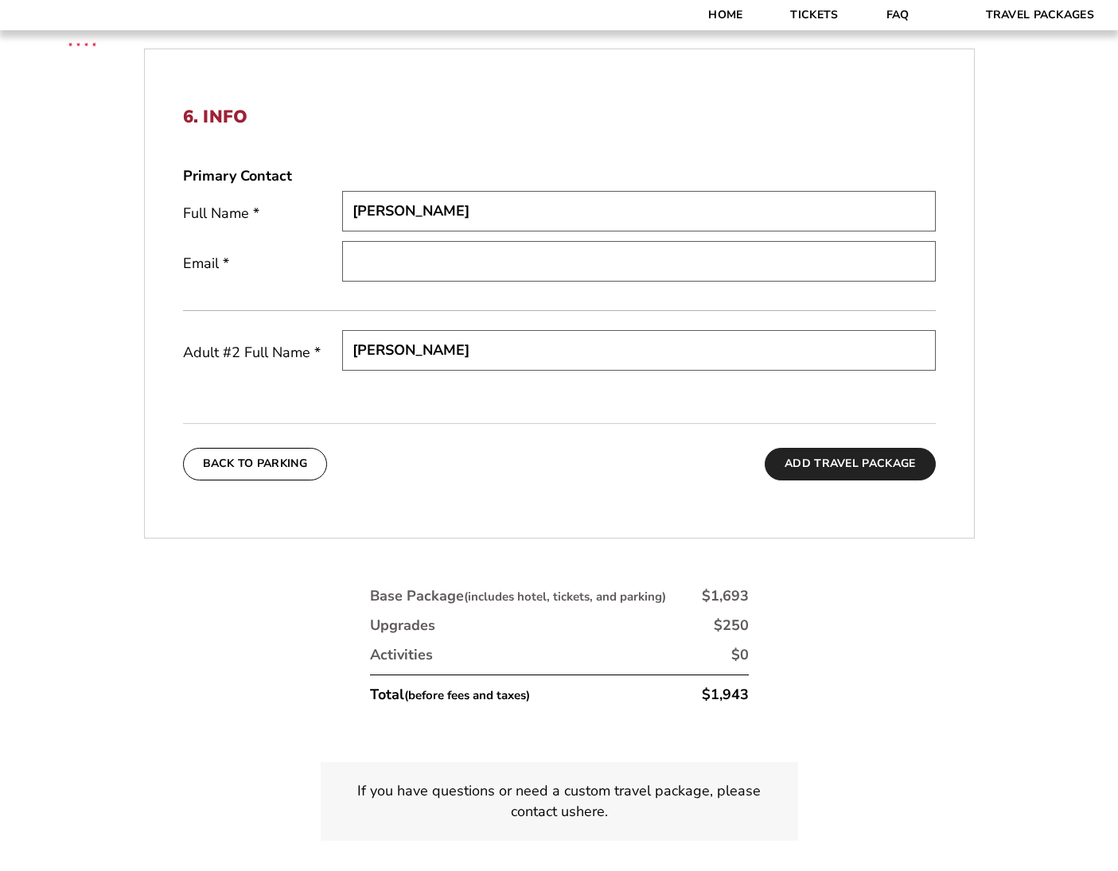
type input "Scott Bratton"
click at [808, 460] on button "Add Travel Package" at bounding box center [850, 464] width 170 height 32
click at [459, 271] on input "This field is required." at bounding box center [559, 261] width 434 height 41
type input "1125sunset@att.net"
click at [820, 463] on button "Add Travel Package" at bounding box center [850, 464] width 170 height 32
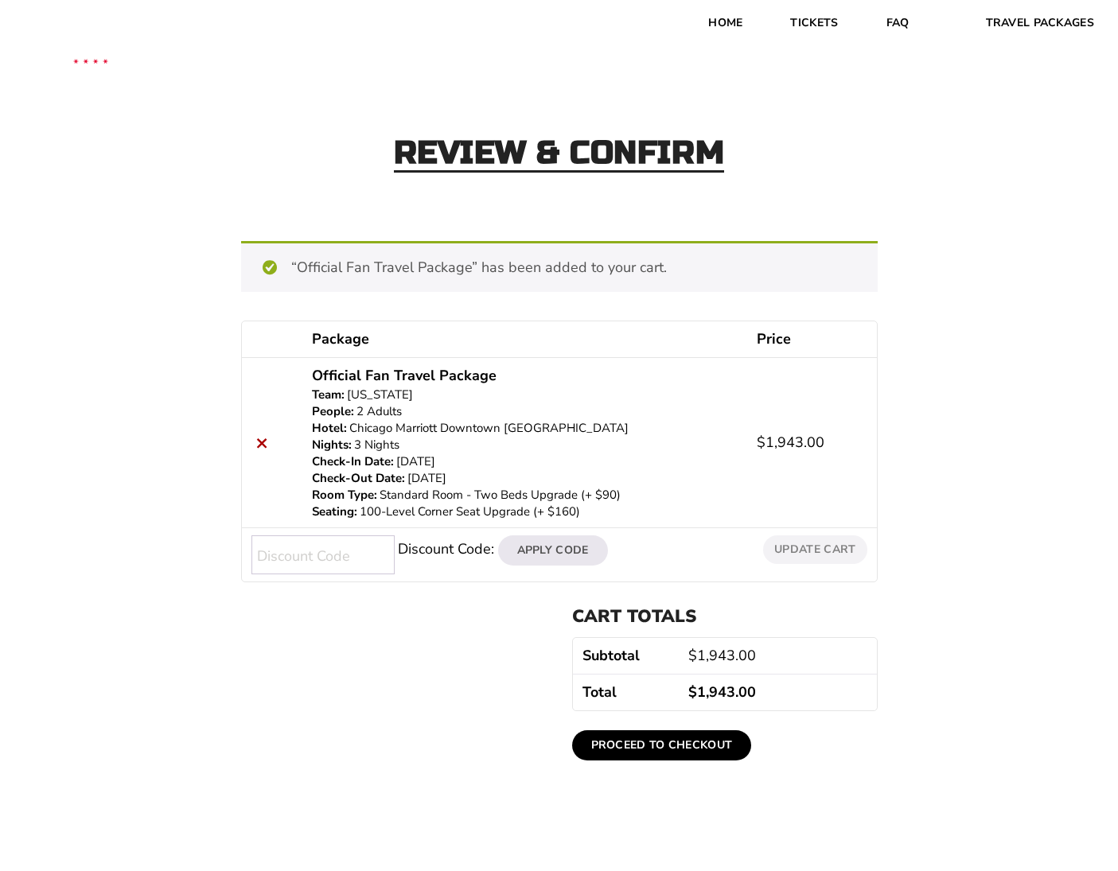
drag, startPoint x: 1041, startPoint y: 465, endPoint x: 1034, endPoint y: 314, distance: 150.6
click at [1034, 314] on div "Review & Confirm “Official Fan Travel Package” has been added to your cart. Con…" at bounding box center [559, 427] width 1118 height 718
click at [1028, 317] on div "Review & Confirm “Official Fan Travel Package” has been added to your cart. Con…" at bounding box center [559, 427] width 1118 height 718
click at [1049, 33] on link "Travel Packages" at bounding box center [1040, 23] width 157 height 46
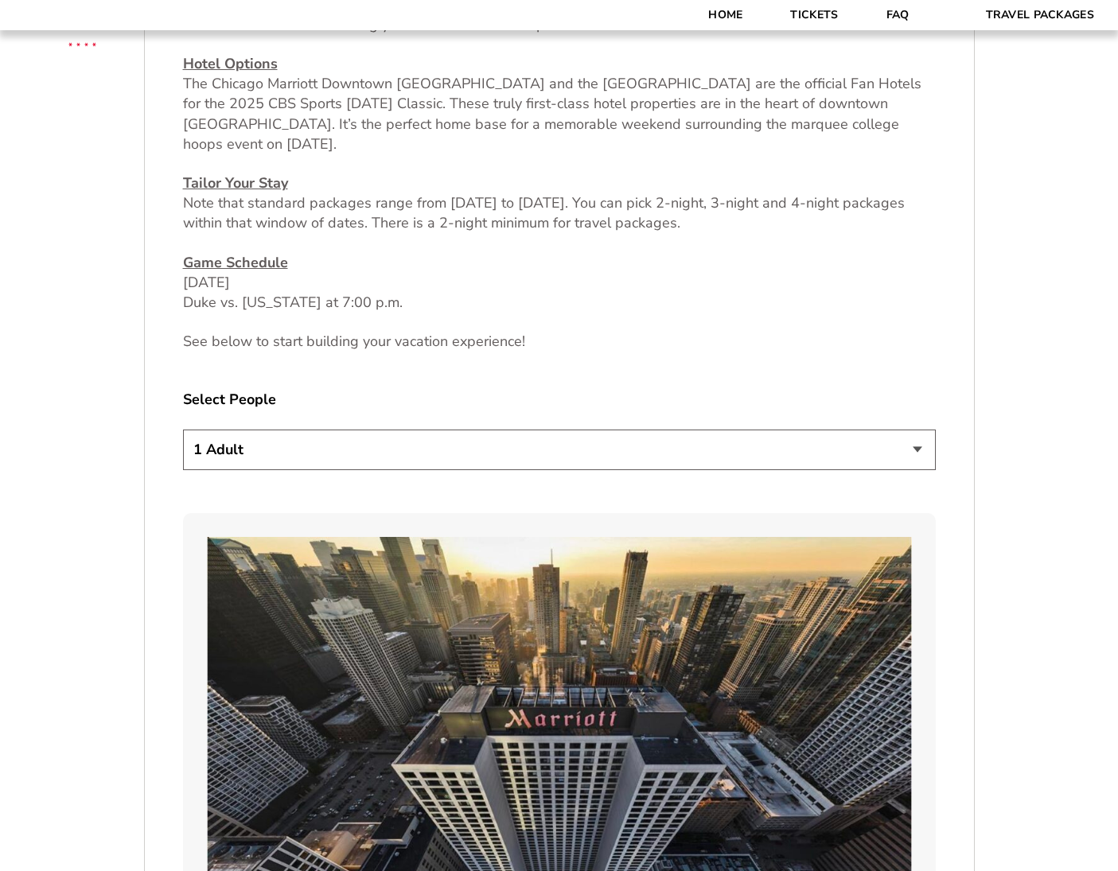
scroll to position [820, 0]
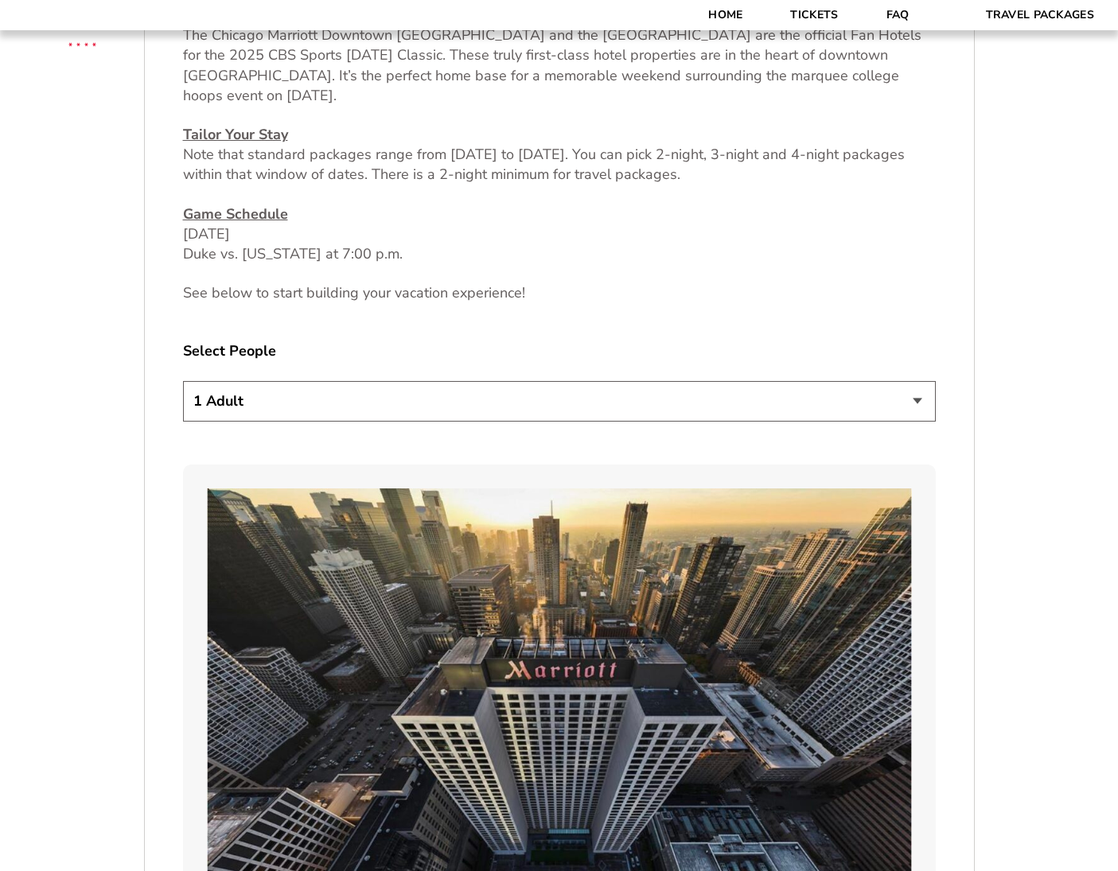
drag, startPoint x: 780, startPoint y: 719, endPoint x: 848, endPoint y: 746, distance: 73.6
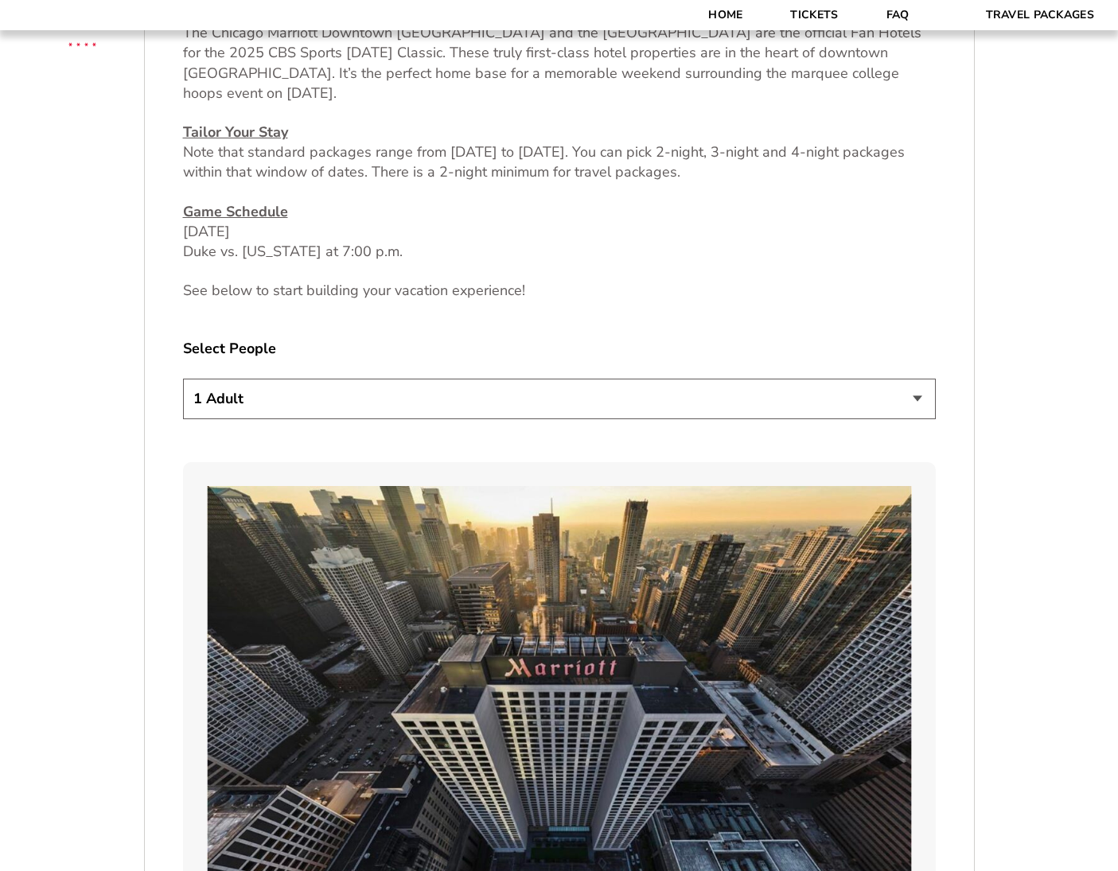
select select "3 Adults"
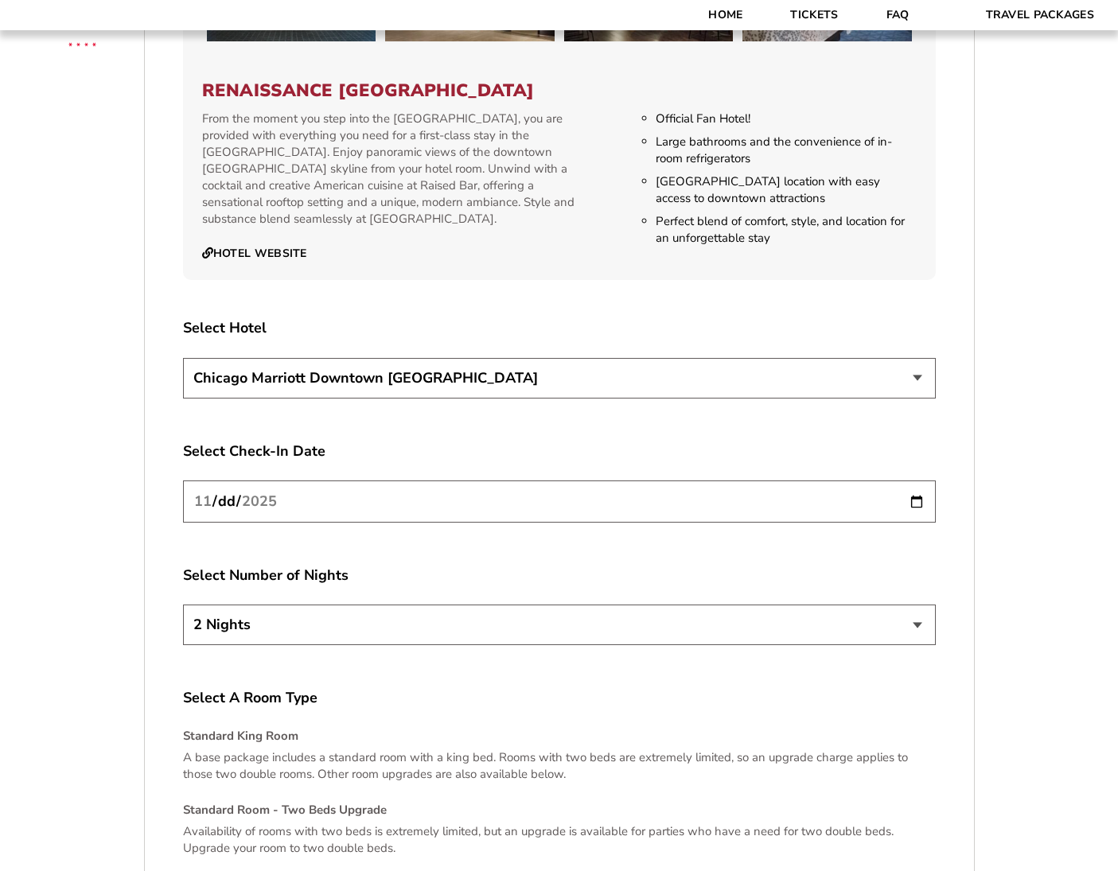
drag, startPoint x: 971, startPoint y: 550, endPoint x: 917, endPoint y: 787, distance: 243.4
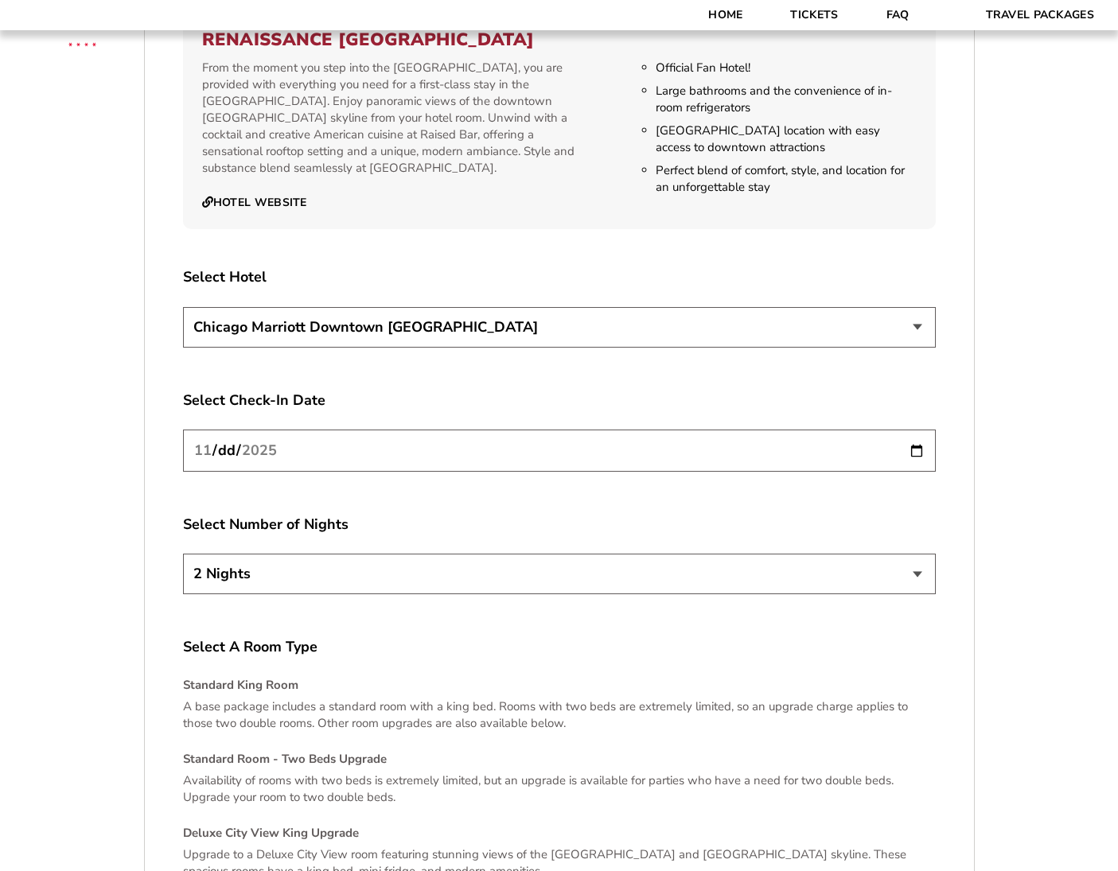
select select "3 Nights"
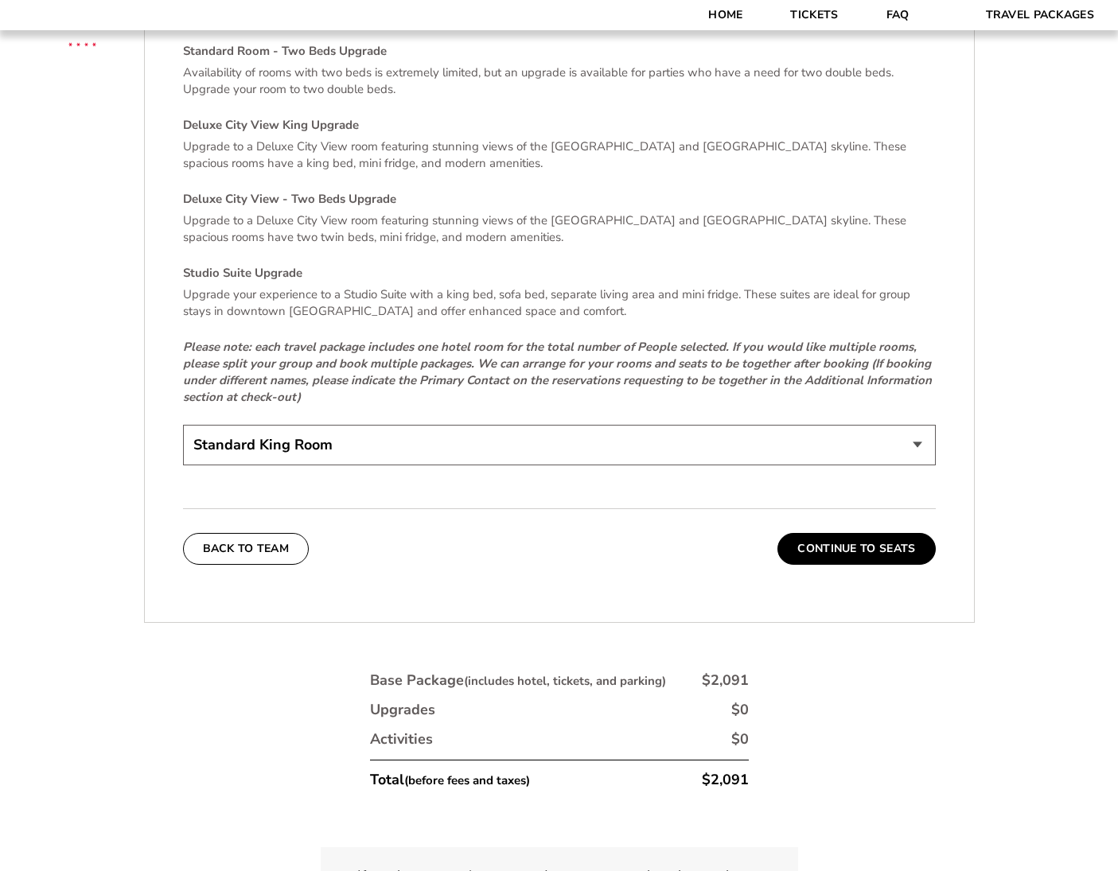
drag, startPoint x: 1041, startPoint y: 552, endPoint x: 843, endPoint y: 702, distance: 248.2
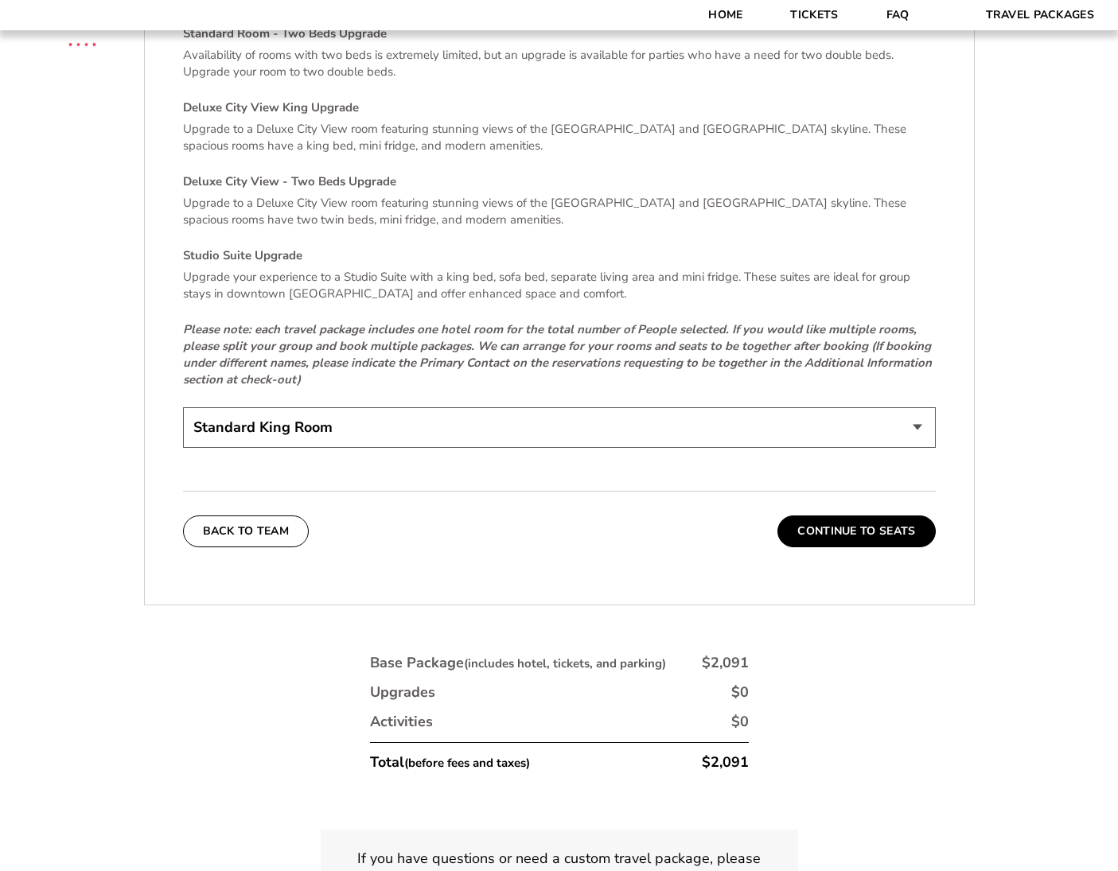
select select "Standard Room - Two Beds Upgrade"
click at [835, 516] on button "Continue To Seats" at bounding box center [856, 532] width 158 height 32
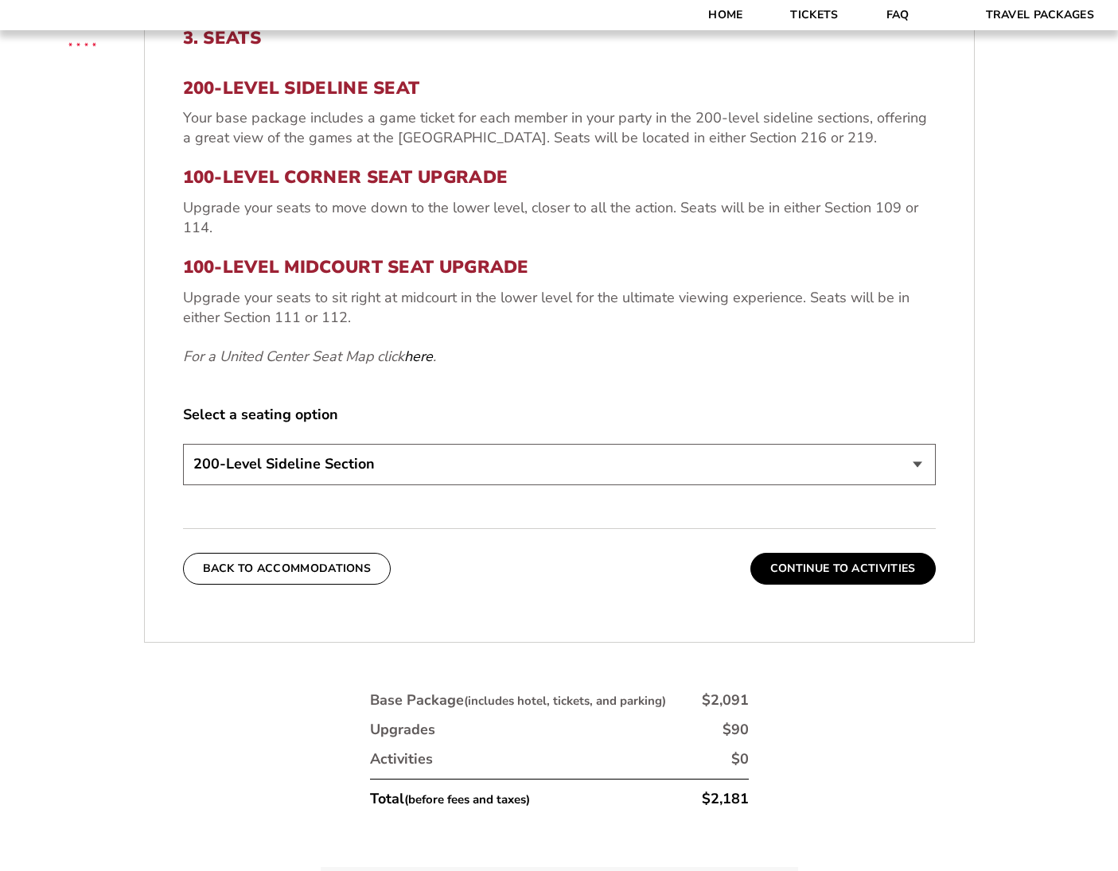
scroll to position [700, 0]
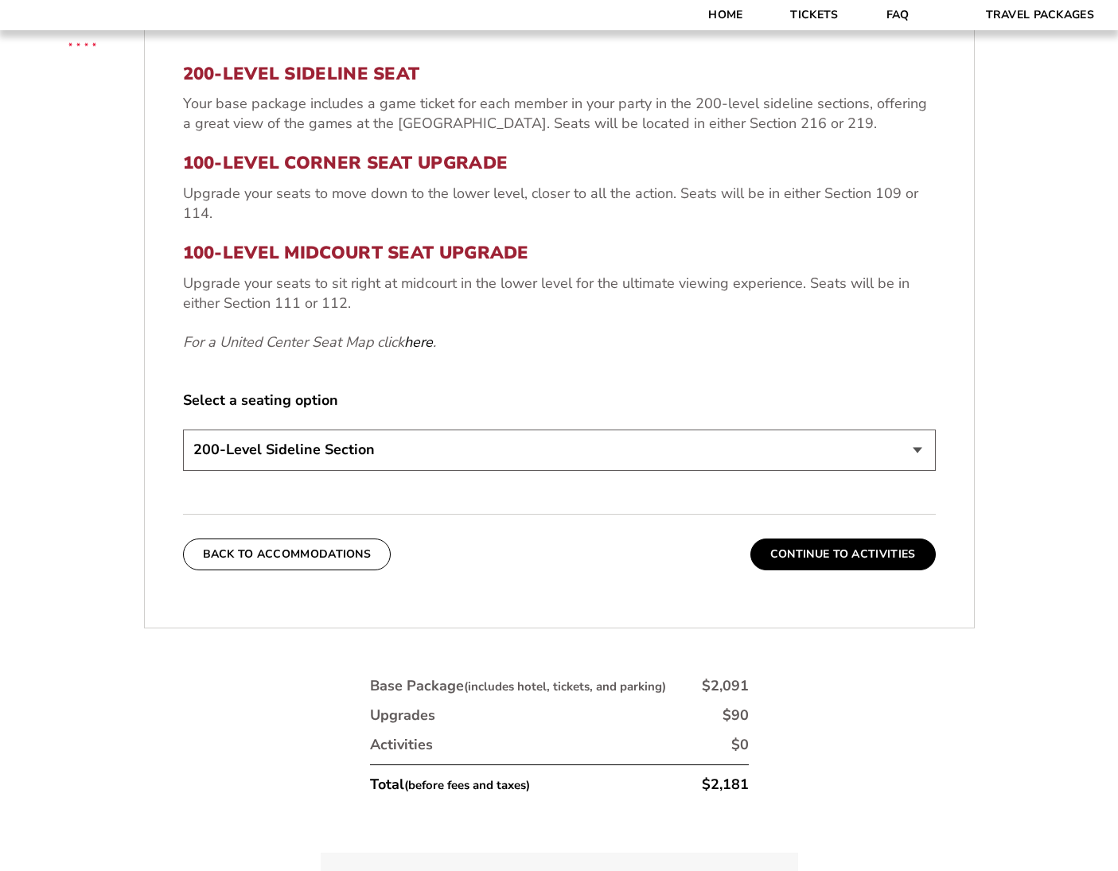
select select "100-Level Corner Seat Upgrade"
click at [843, 551] on button "Continue To Activities" at bounding box center [842, 555] width 185 height 32
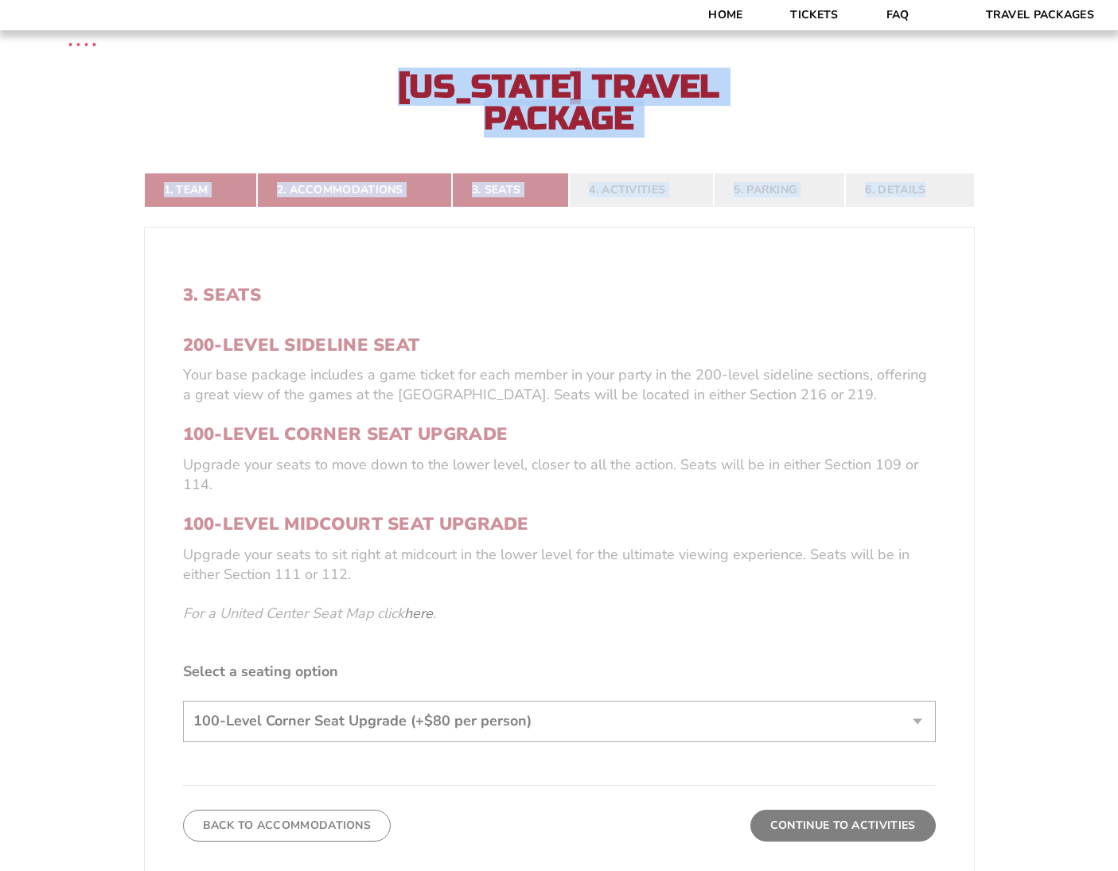
scroll to position [412, 0]
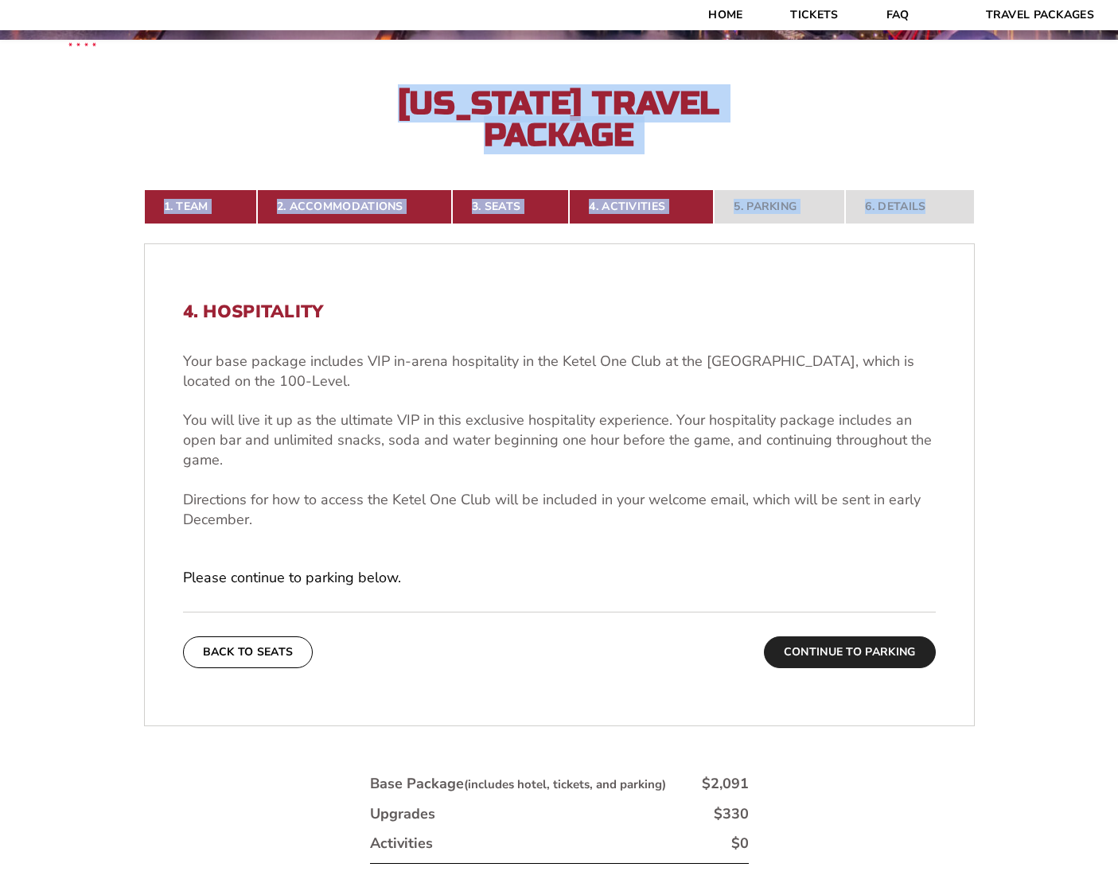
click at [828, 657] on button "Continue To Parking" at bounding box center [850, 653] width 172 height 32
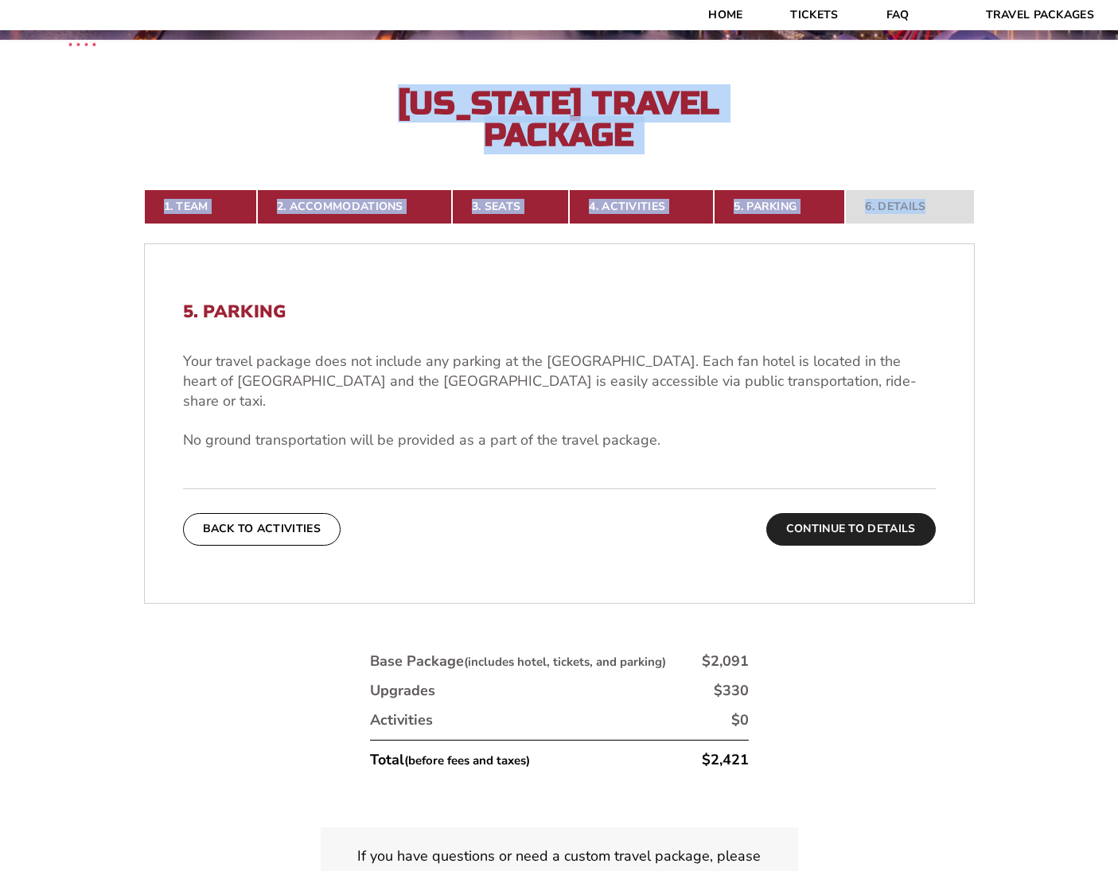
click at [896, 513] on button "Continue To Details" at bounding box center [850, 529] width 169 height 32
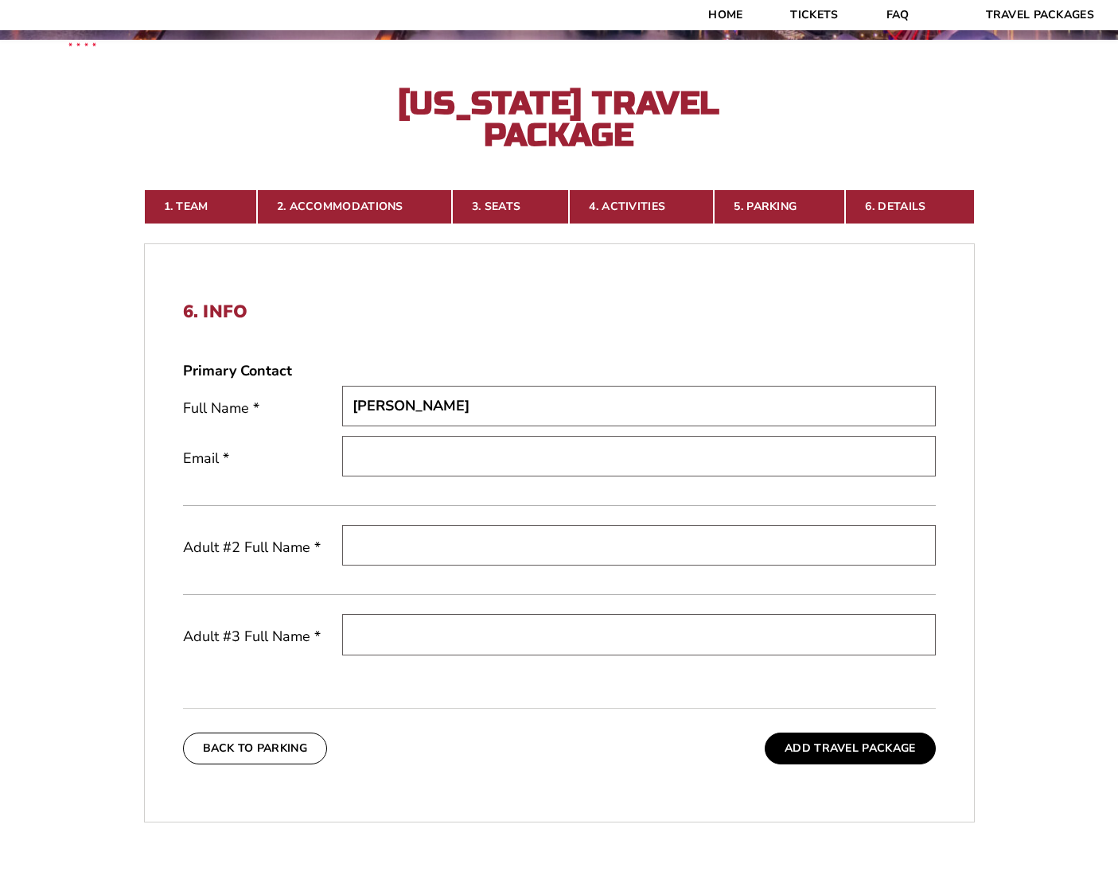
scroll to position [412, 1]
type input "Deborah Riordan"
type input "1125sunset@att.net"
type input "Neely Riordan"
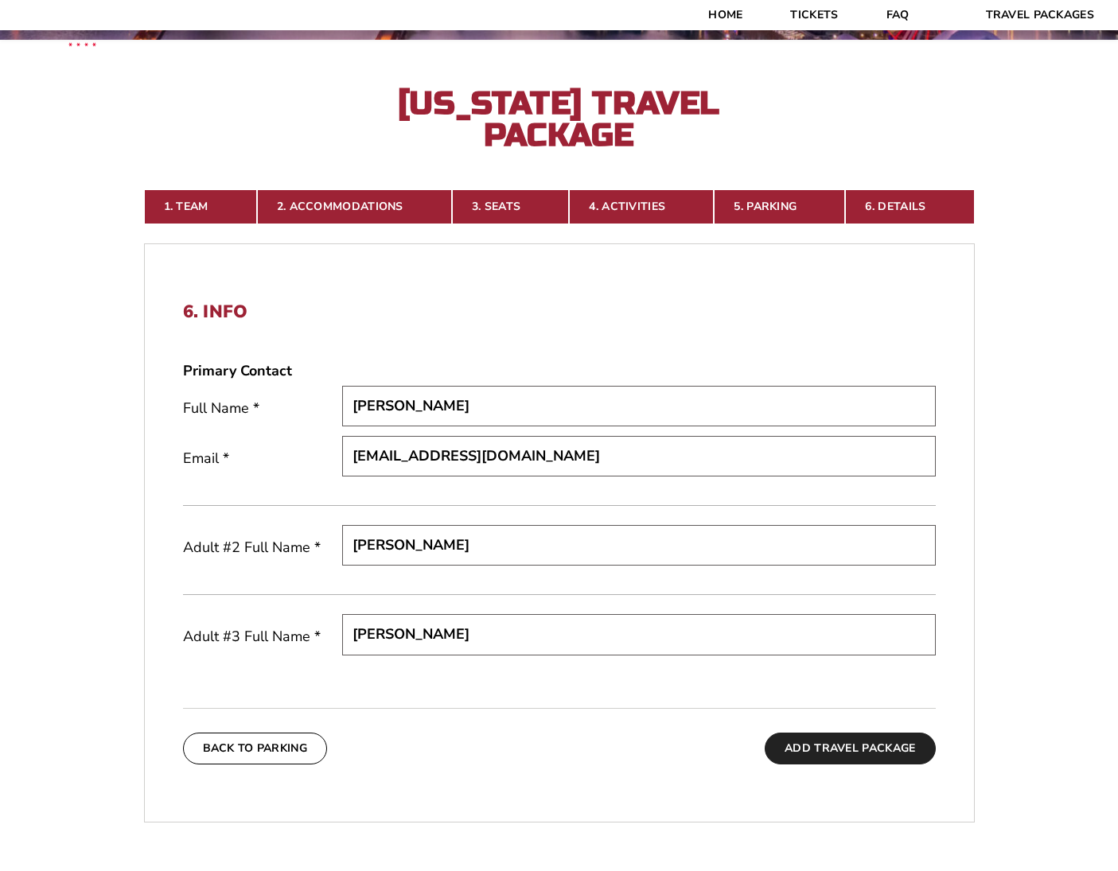
type input "Spencer Riordan"
click at [824, 746] on button "Add Travel Package" at bounding box center [850, 749] width 170 height 32
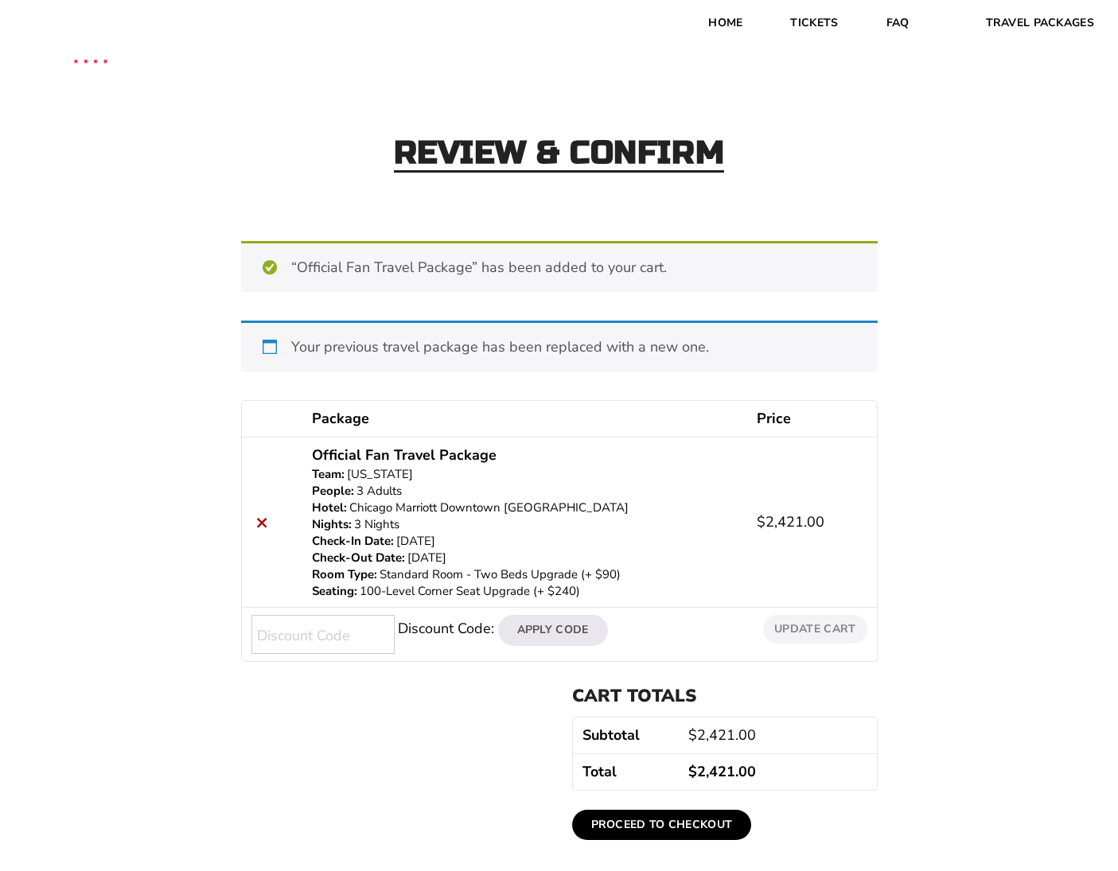
click at [690, 360] on div "Your previous travel package has been replaced with a new one." at bounding box center [559, 346] width 637 height 51
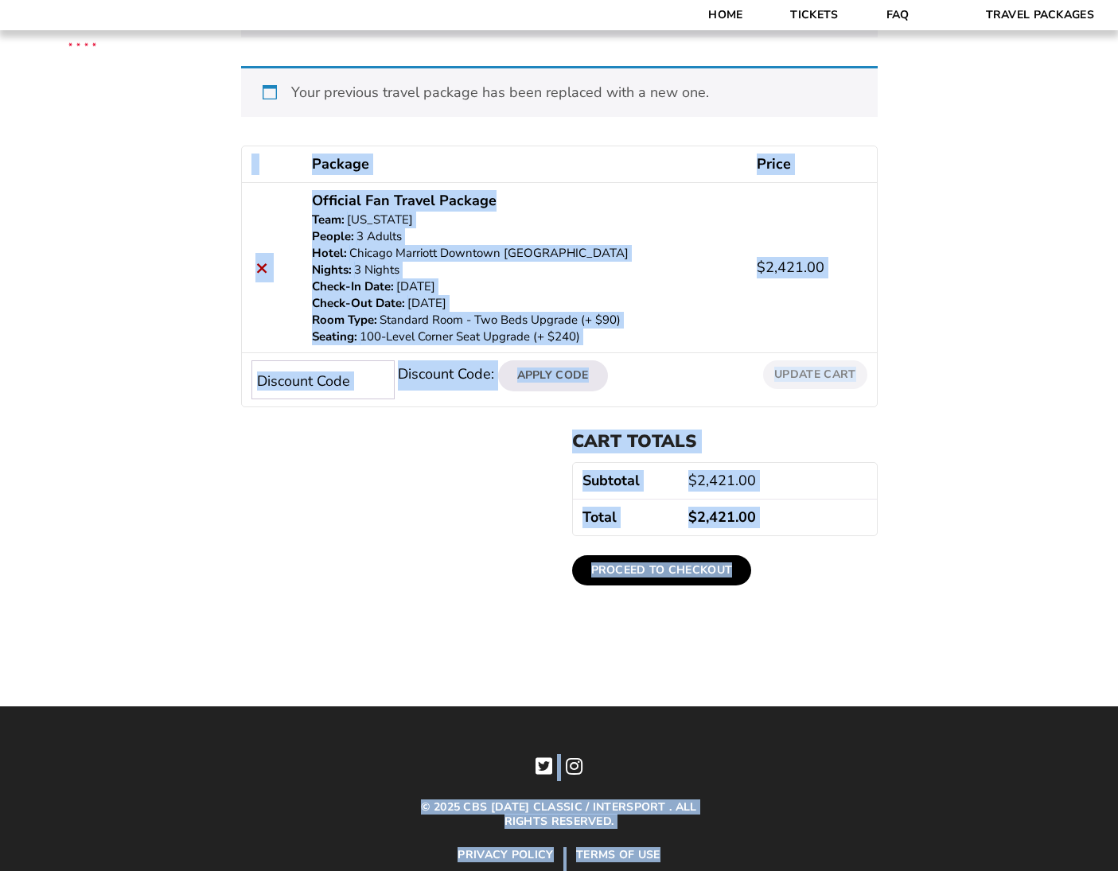
scroll to position [302, 0]
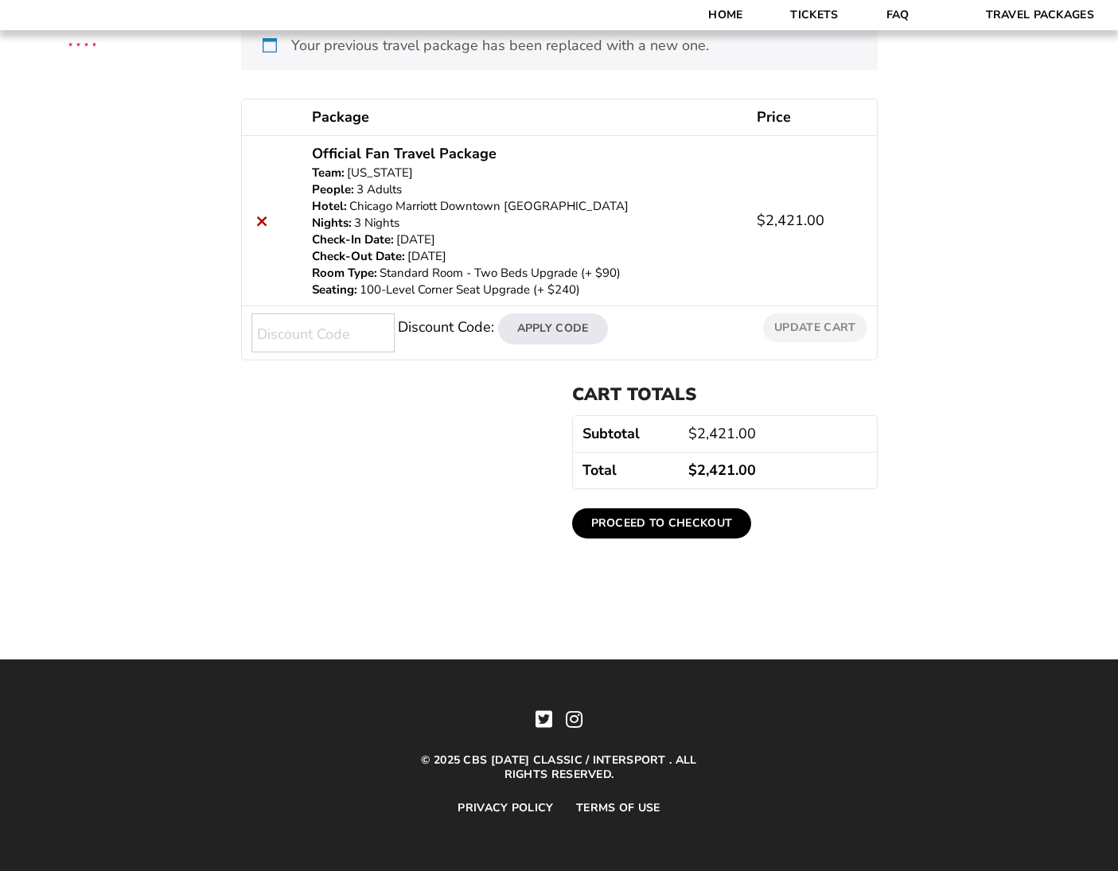
drag, startPoint x: 937, startPoint y: 433, endPoint x: 1061, endPoint y: 348, distance: 150.5
click at [1061, 348] on div "Review & Confirm “Official Fan Travel Package” has been added to your cart. Con…" at bounding box center [559, 165] width 1118 height 797
